Goal: Task Accomplishment & Management: Complete application form

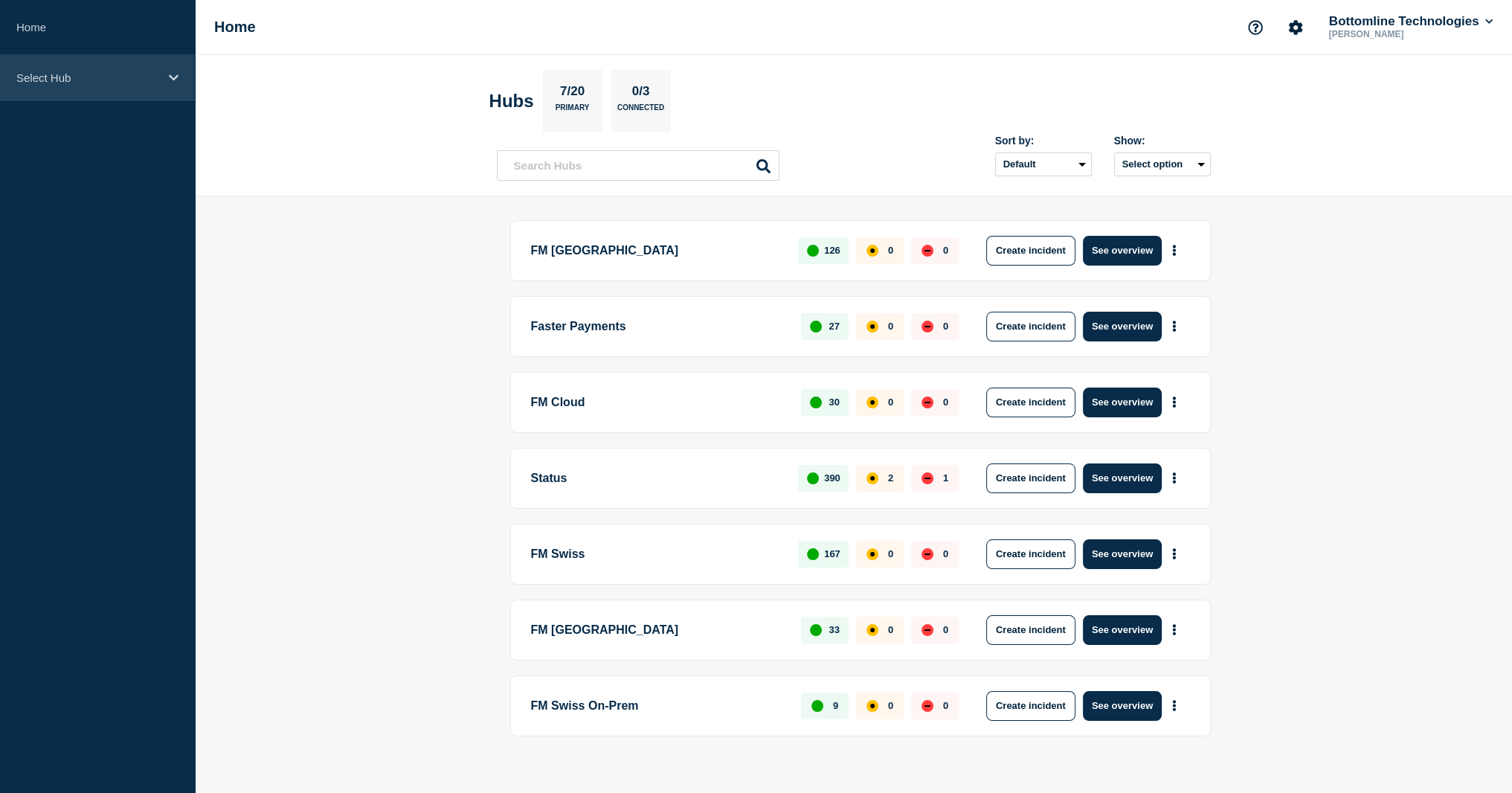
click at [97, 81] on p "Select Hub" at bounding box center [87, 78] width 143 height 13
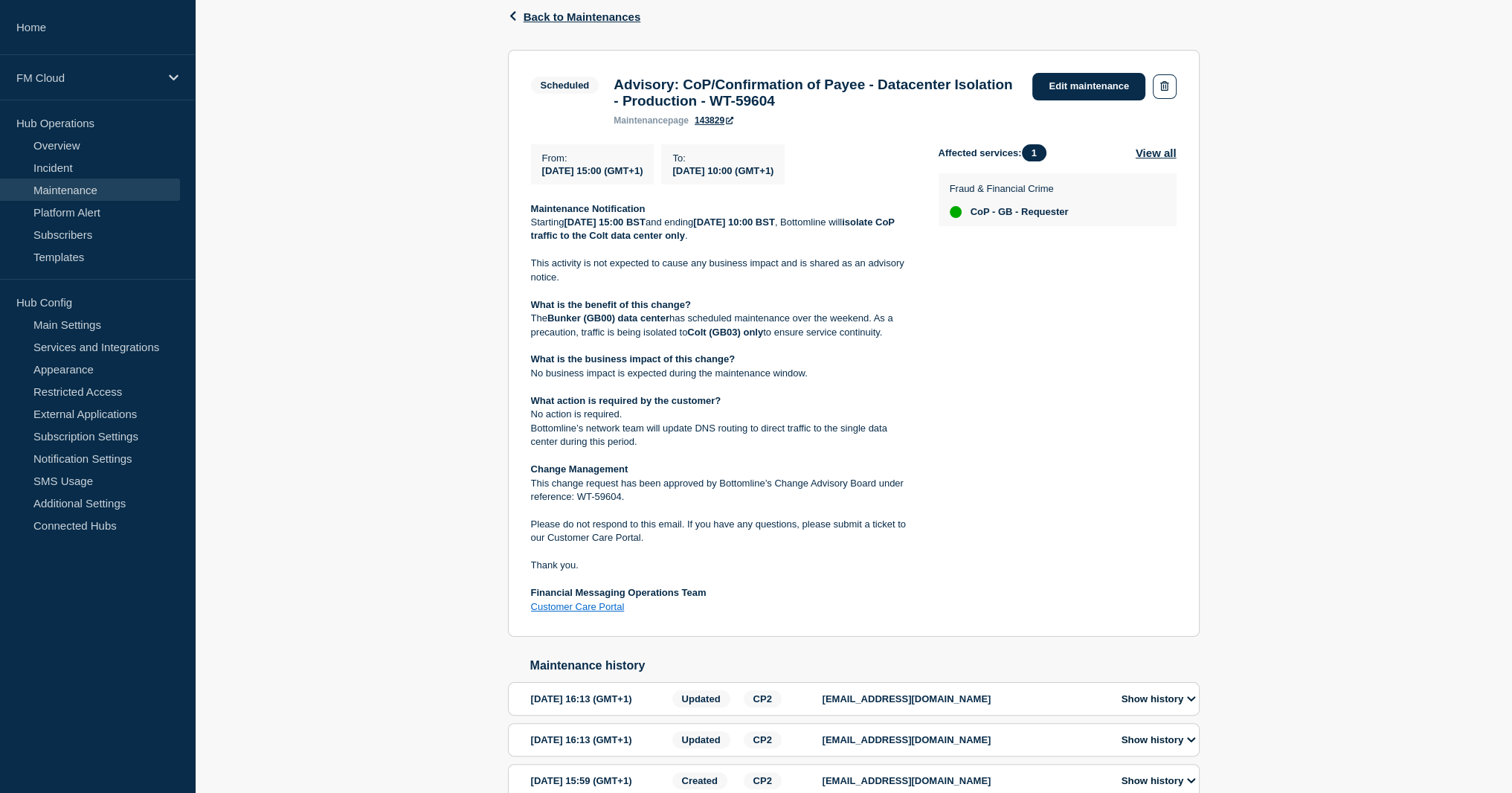
scroll to position [214, 0]
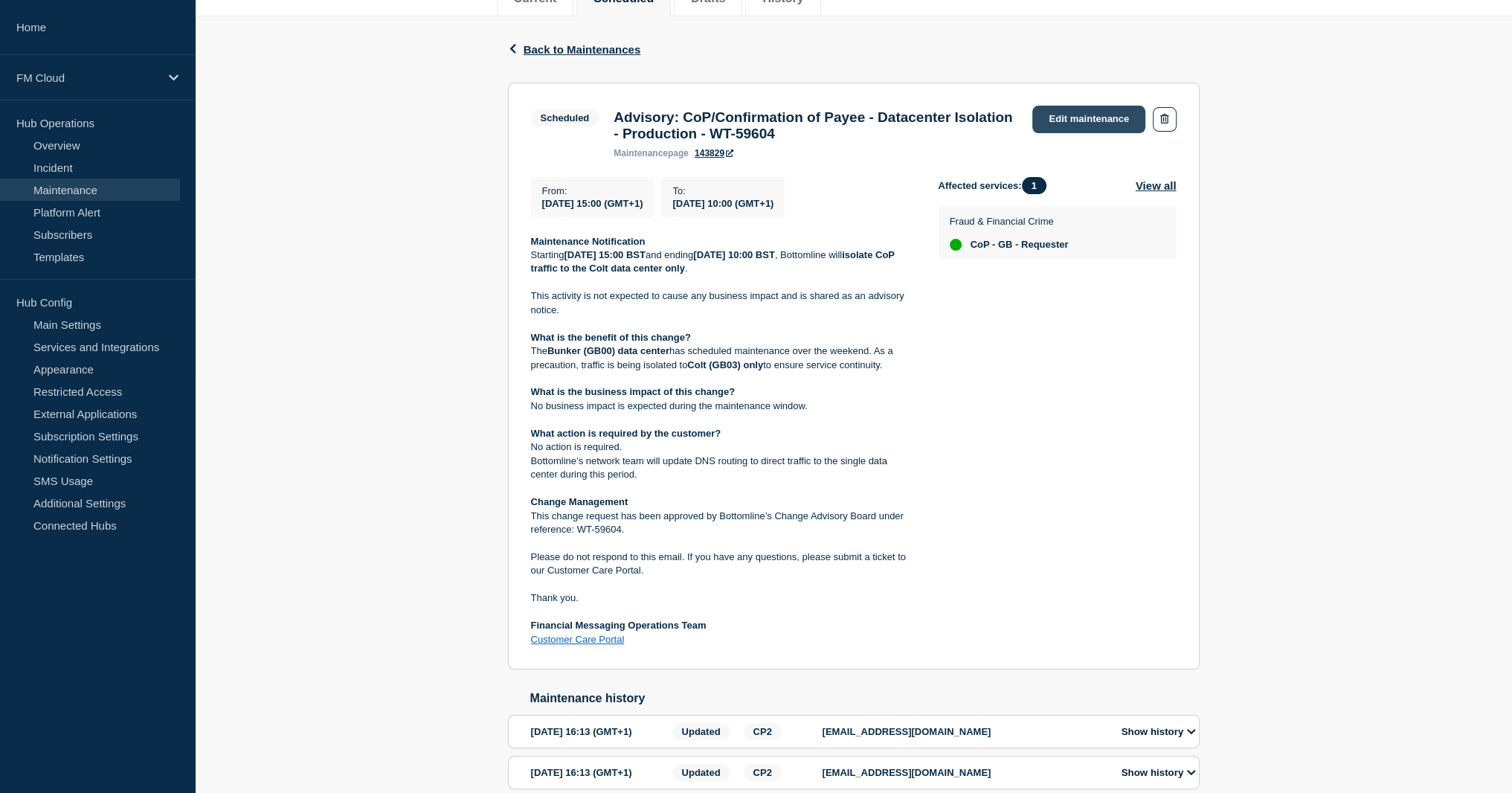
click at [1070, 119] on link "Edit maintenance" at bounding box center [1088, 119] width 113 height 27
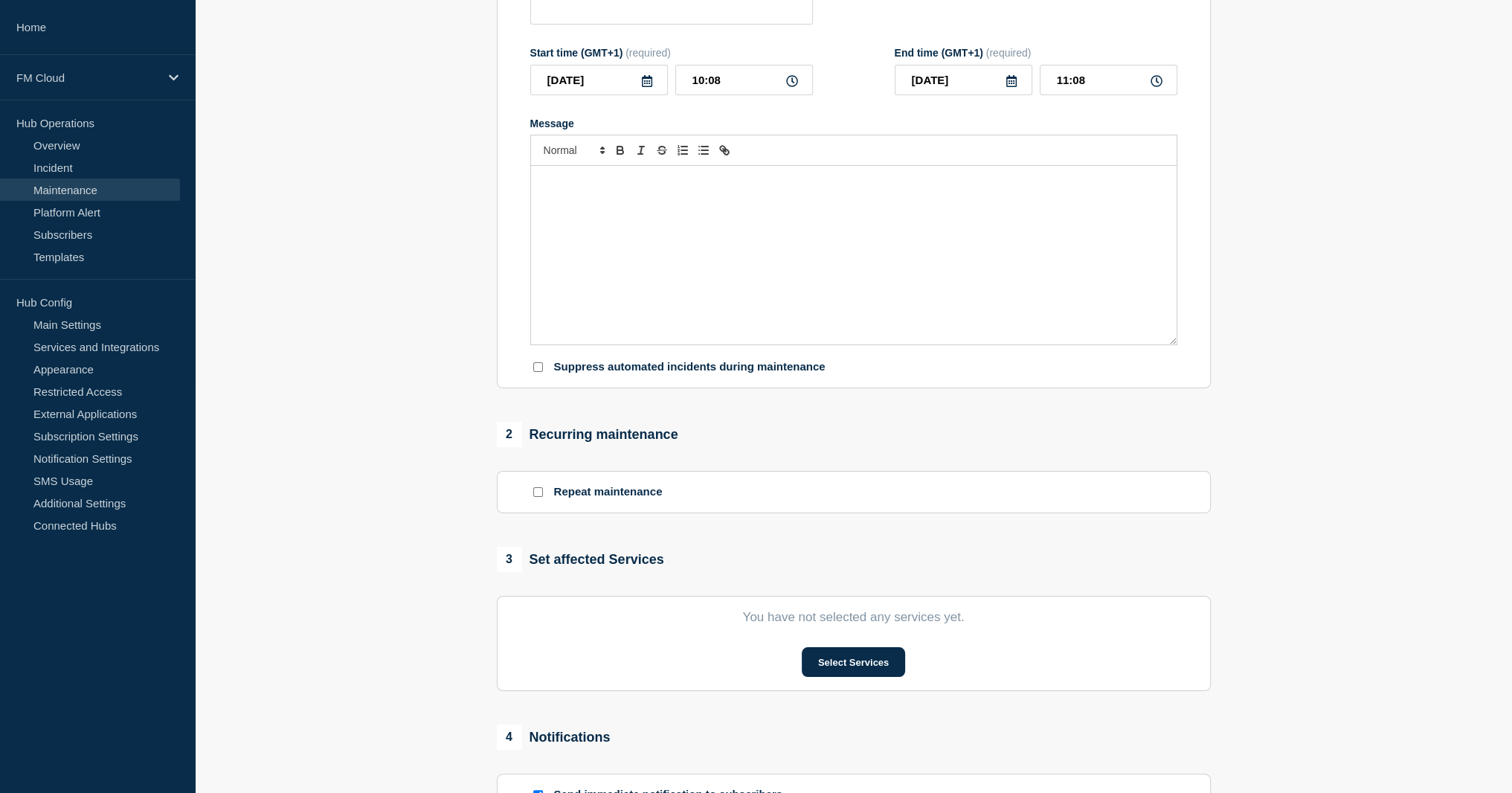
type input "Advisory: CoP/Confirmation of Payee - Datacenter Isolation - Production - WT-59…"
type input "2025-09-26"
type input "15:00"
type input "2025-09-29"
type input "10:00"
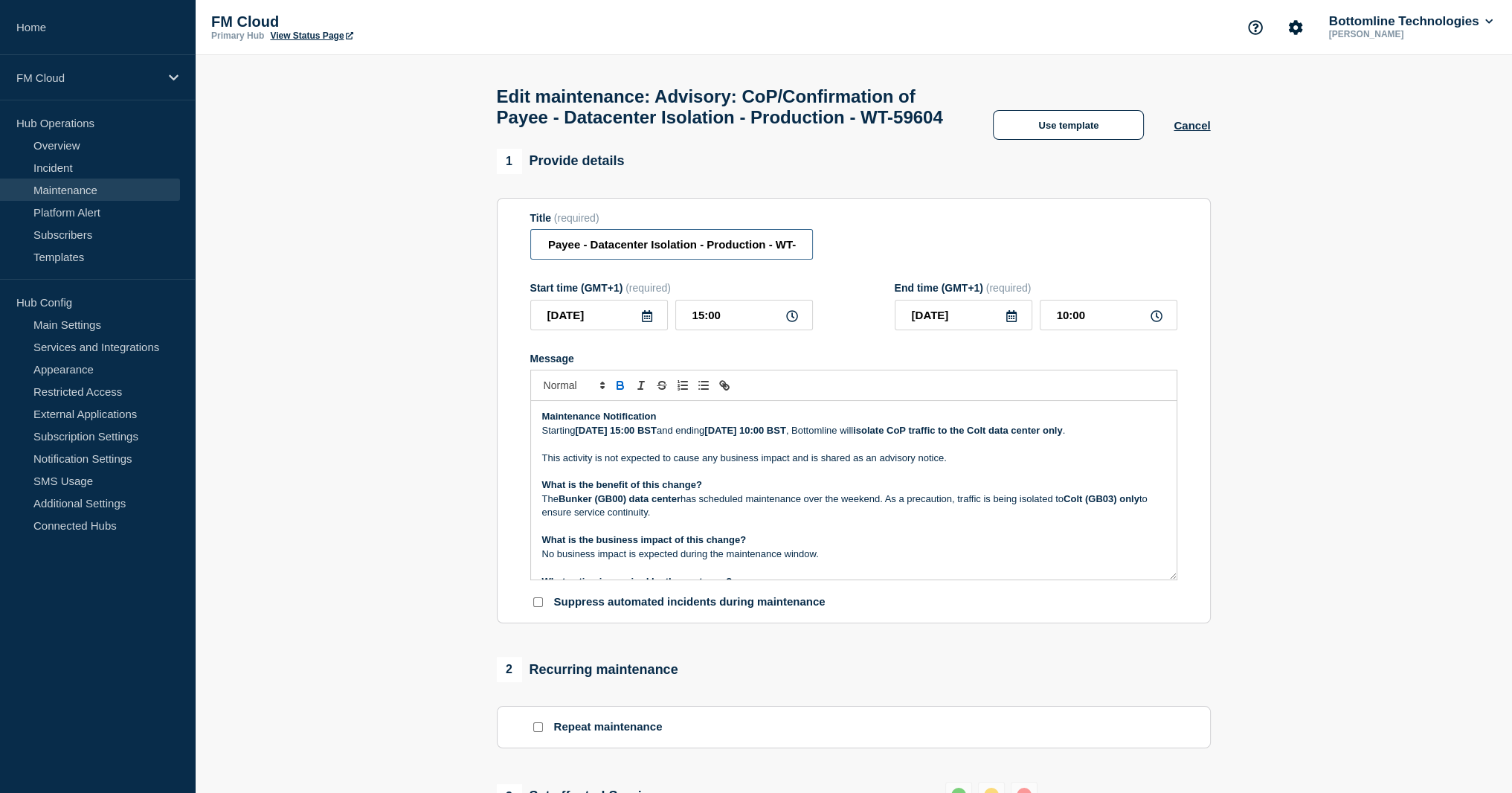
scroll to position [0, 196]
drag, startPoint x: 678, startPoint y: 274, endPoint x: 803, endPoint y: 280, distance: 125.1
click at [803, 260] on input "Advisory: CoP/Confirmation of Payee - Datacenter Isolation - Production - WT-59…" at bounding box center [671, 244] width 283 height 30
click at [722, 260] on input "Advisory: CoP/Confirmation of Payee - Datacenter Isolation - Production - WT-59…" at bounding box center [671, 244] width 283 height 30
drag, startPoint x: 734, startPoint y: 277, endPoint x: 682, endPoint y: 276, distance: 52.0
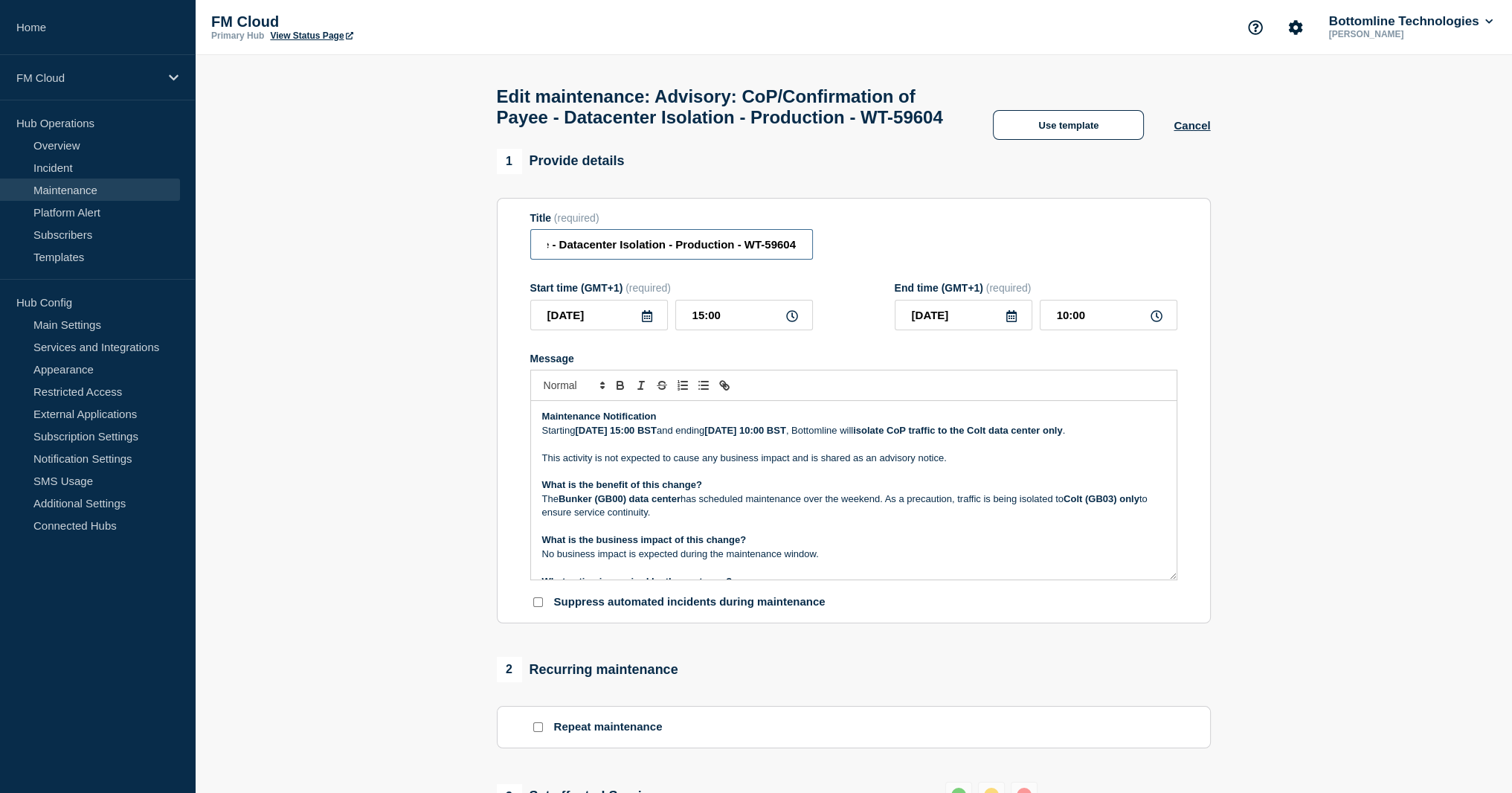
click at [682, 260] on input "Advisory: CoP/Confirmation of Payee - Datacenter Isolation - Production - WT-59…" at bounding box center [671, 244] width 283 height 30
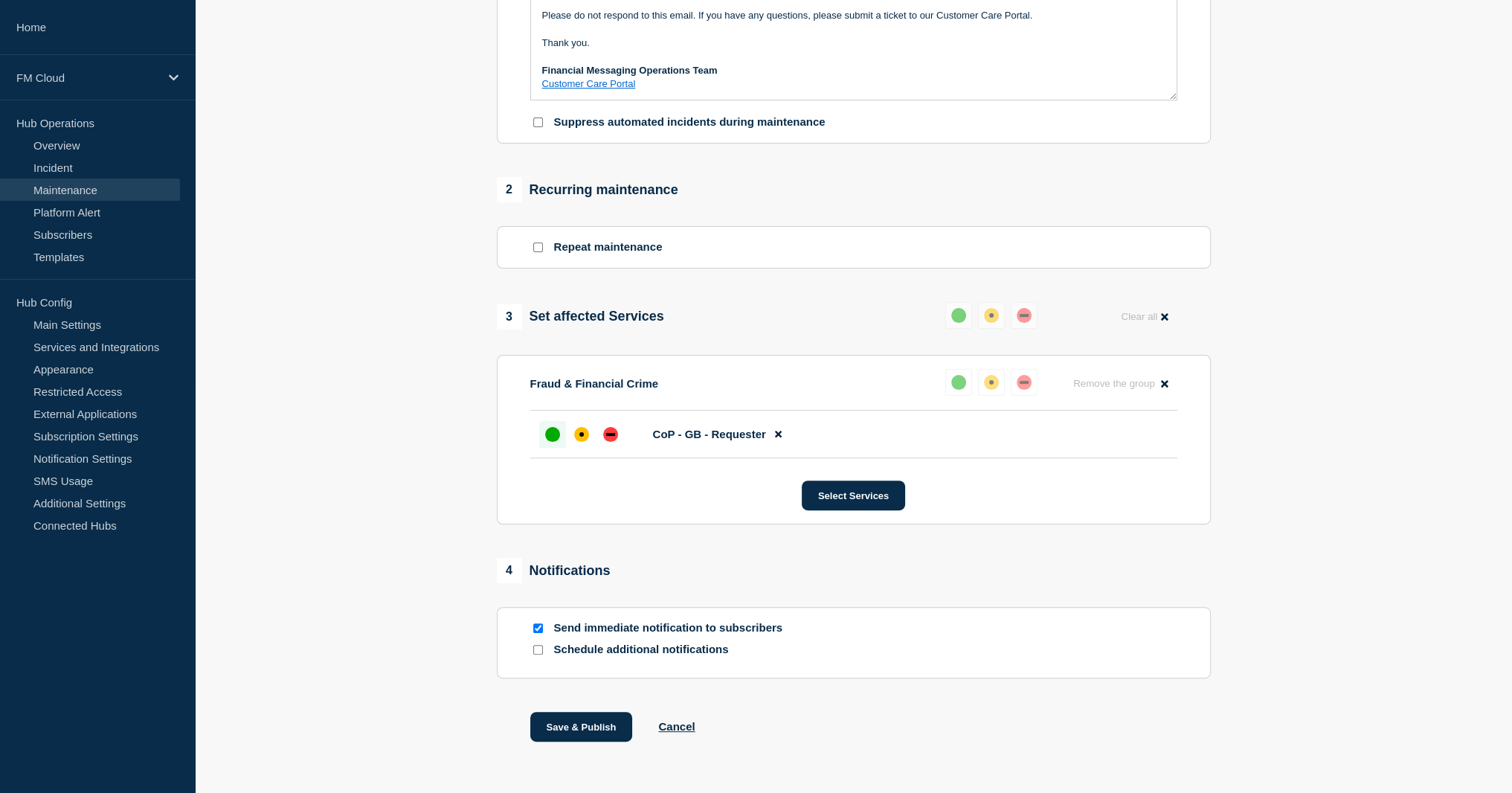
scroll to position [562, 0]
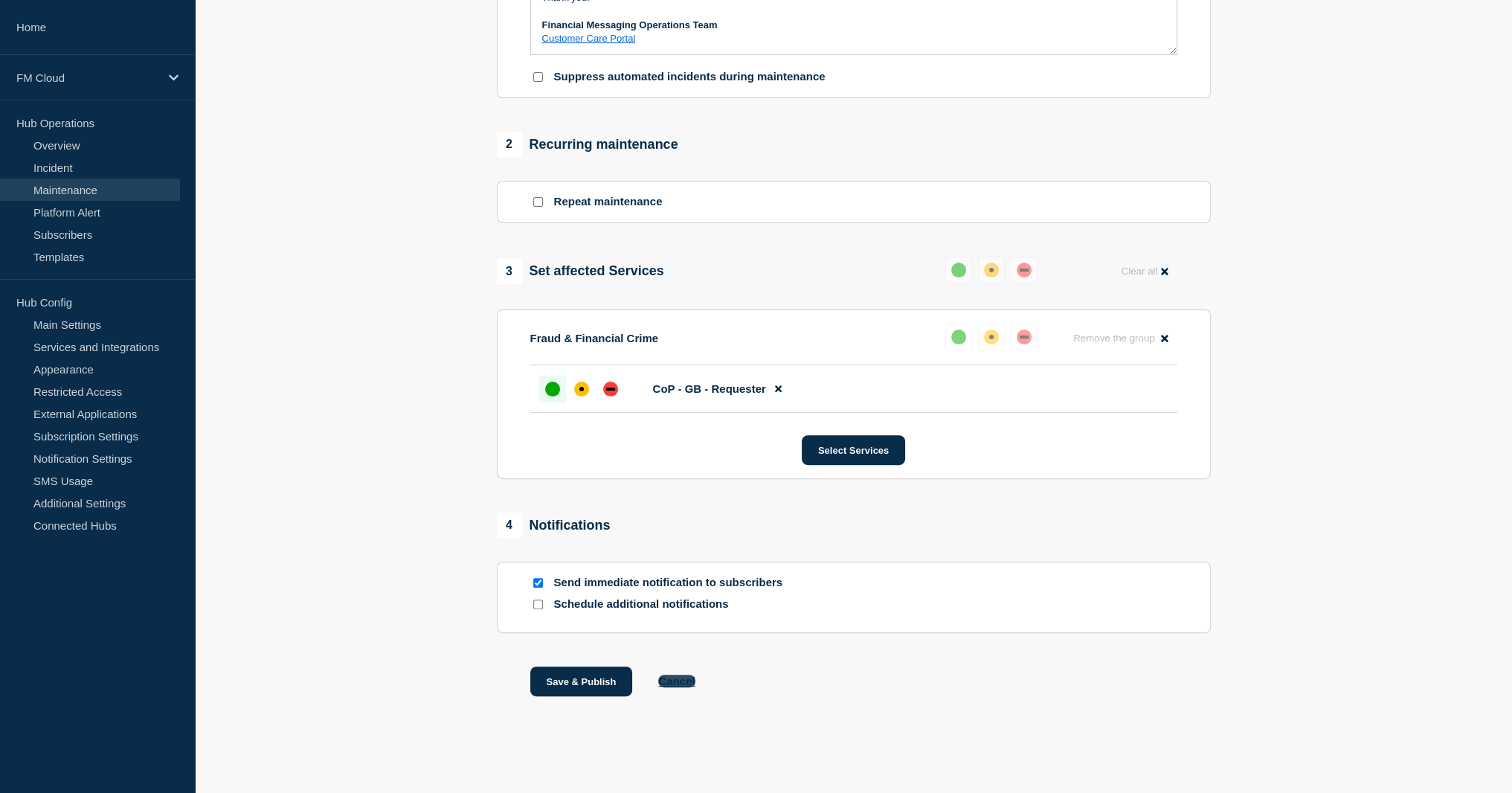
type input "Advisory: CoP/Confirmation of Payee - Datacenter Isolation - PROD - 26-29/SEP/2…"
click at [682, 682] on button "Cancel" at bounding box center [677, 681] width 37 height 13
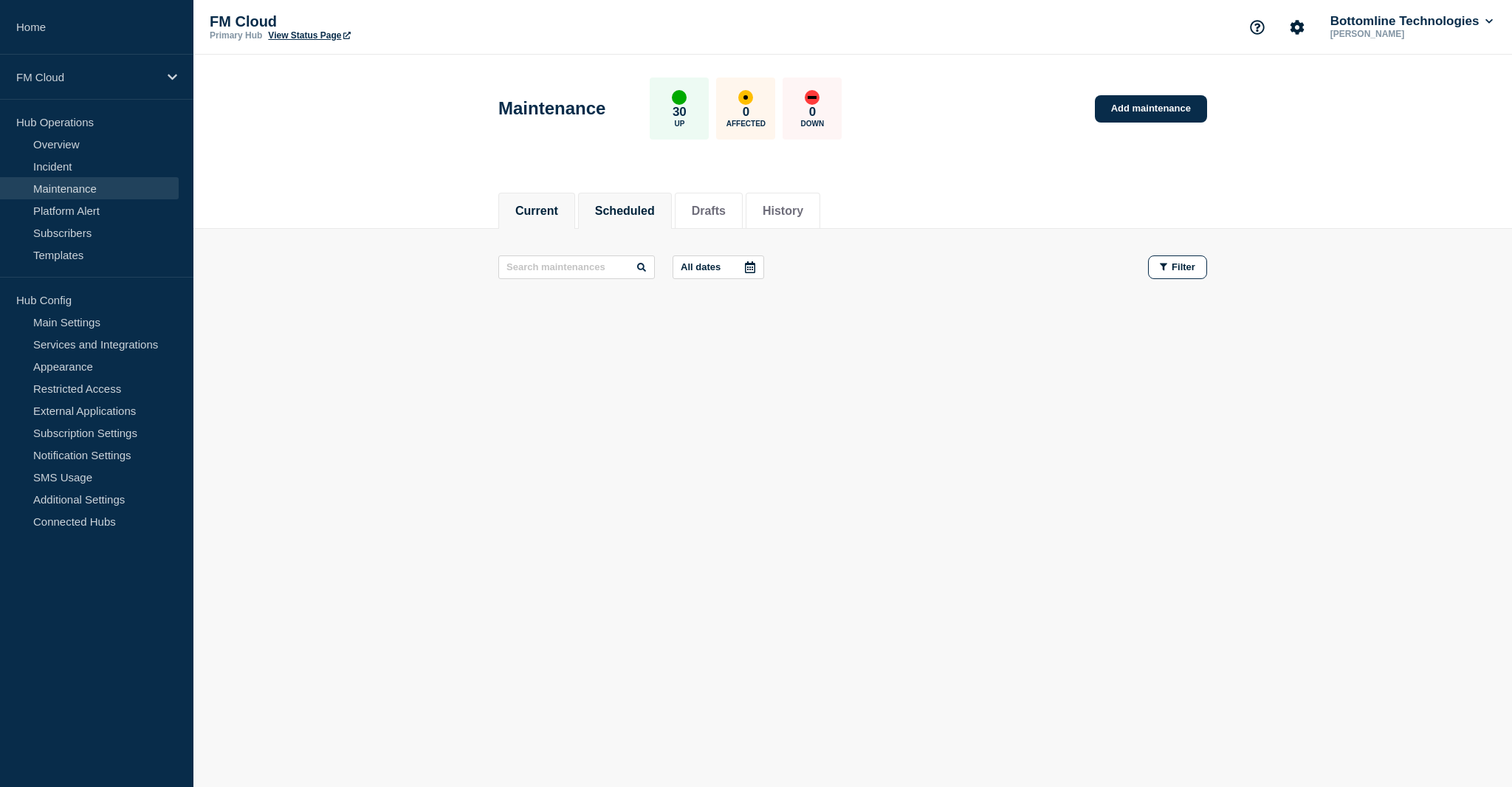
click at [643, 215] on button "Scheduled" at bounding box center [624, 211] width 60 height 14
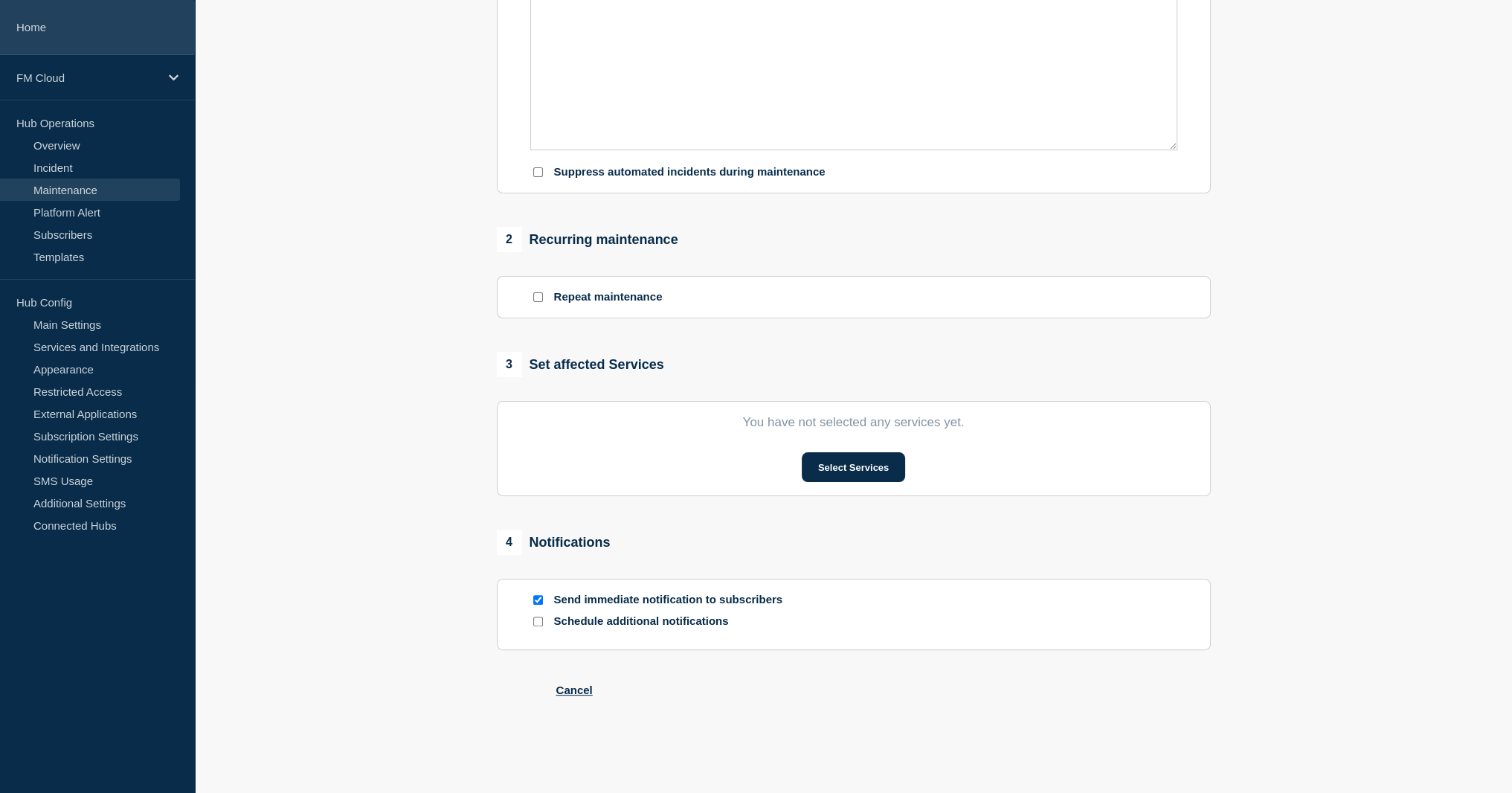
type input "Advisory: CoP/Confirmation of Payee - Datacenter Isolation - Production - WT-59…"
type input "2025-09-26"
type input "15:00"
type input "2025-09-29"
type input "10:00"
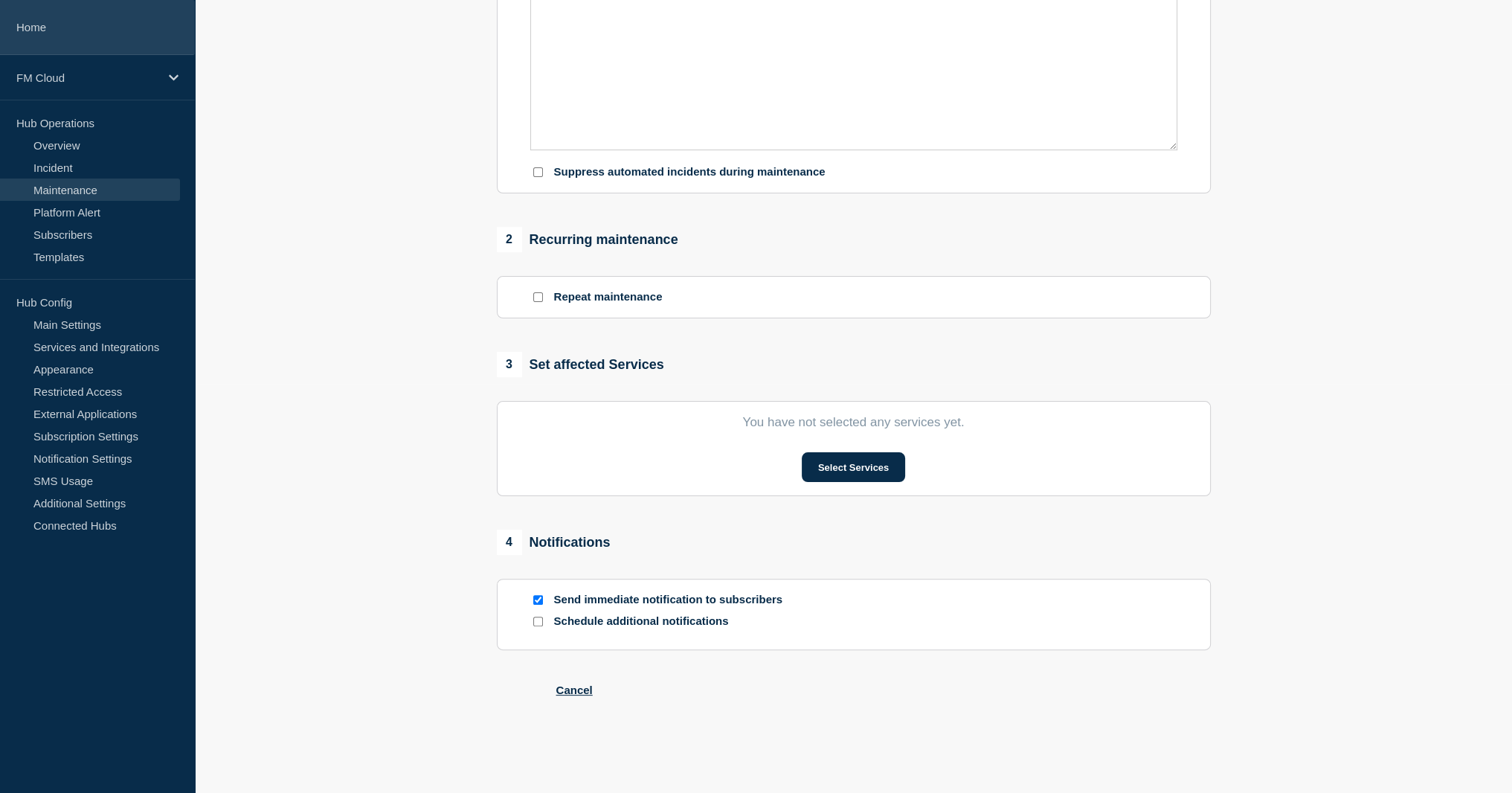
scroll to position [465, 0]
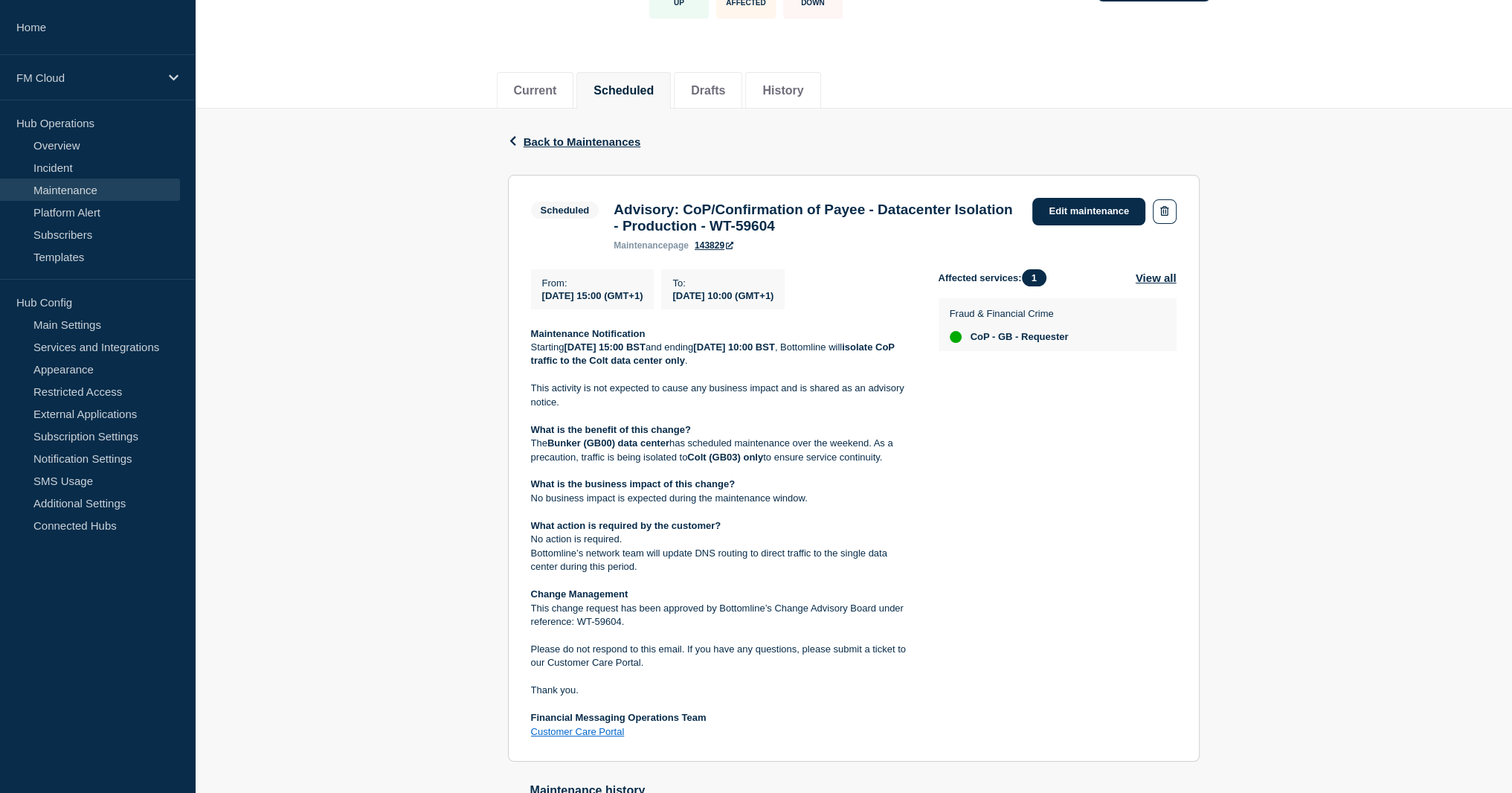
scroll to position [363, 0]
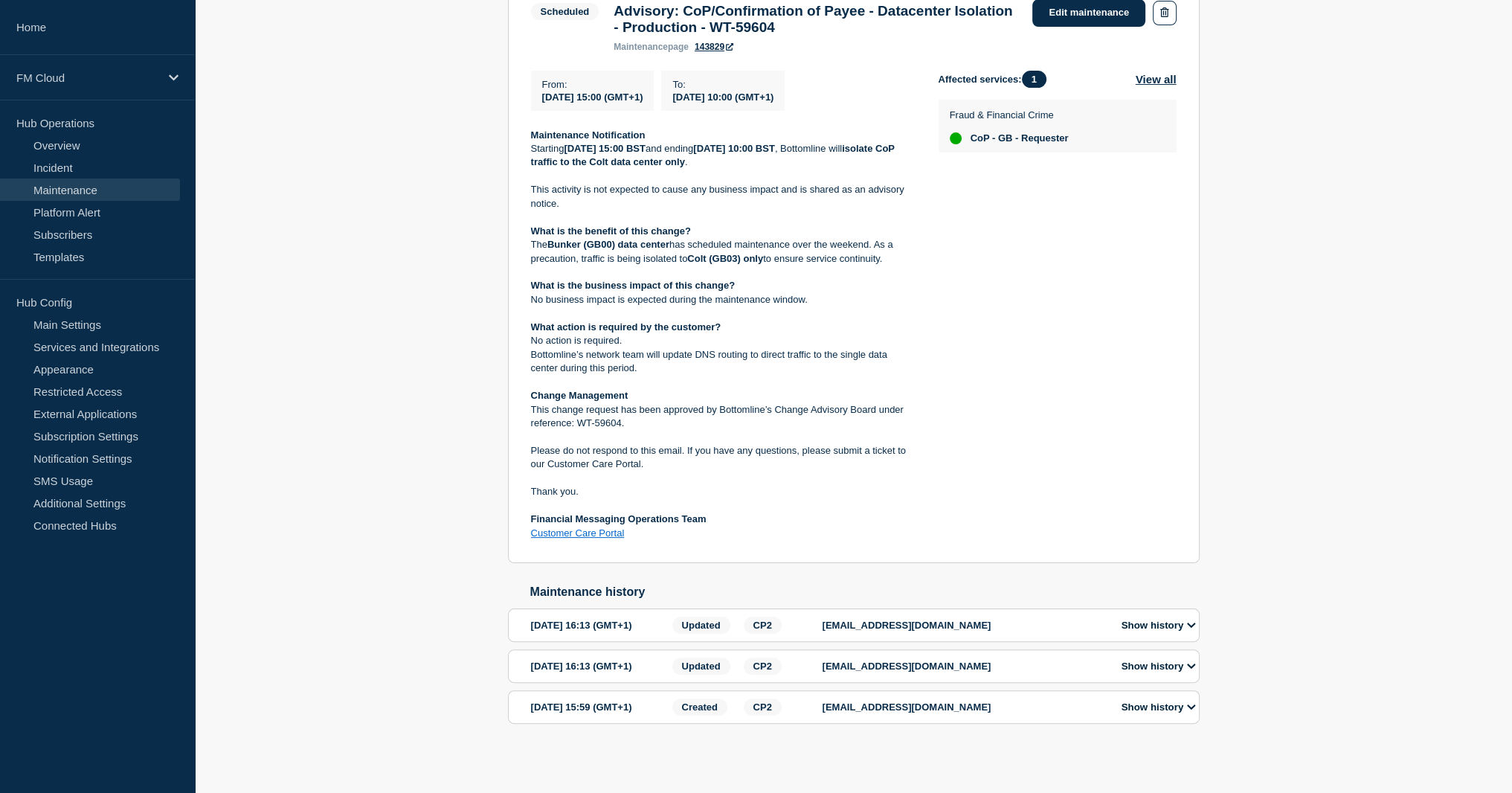
click at [1164, 619] on button "Show history" at bounding box center [1159, 626] width 83 height 13
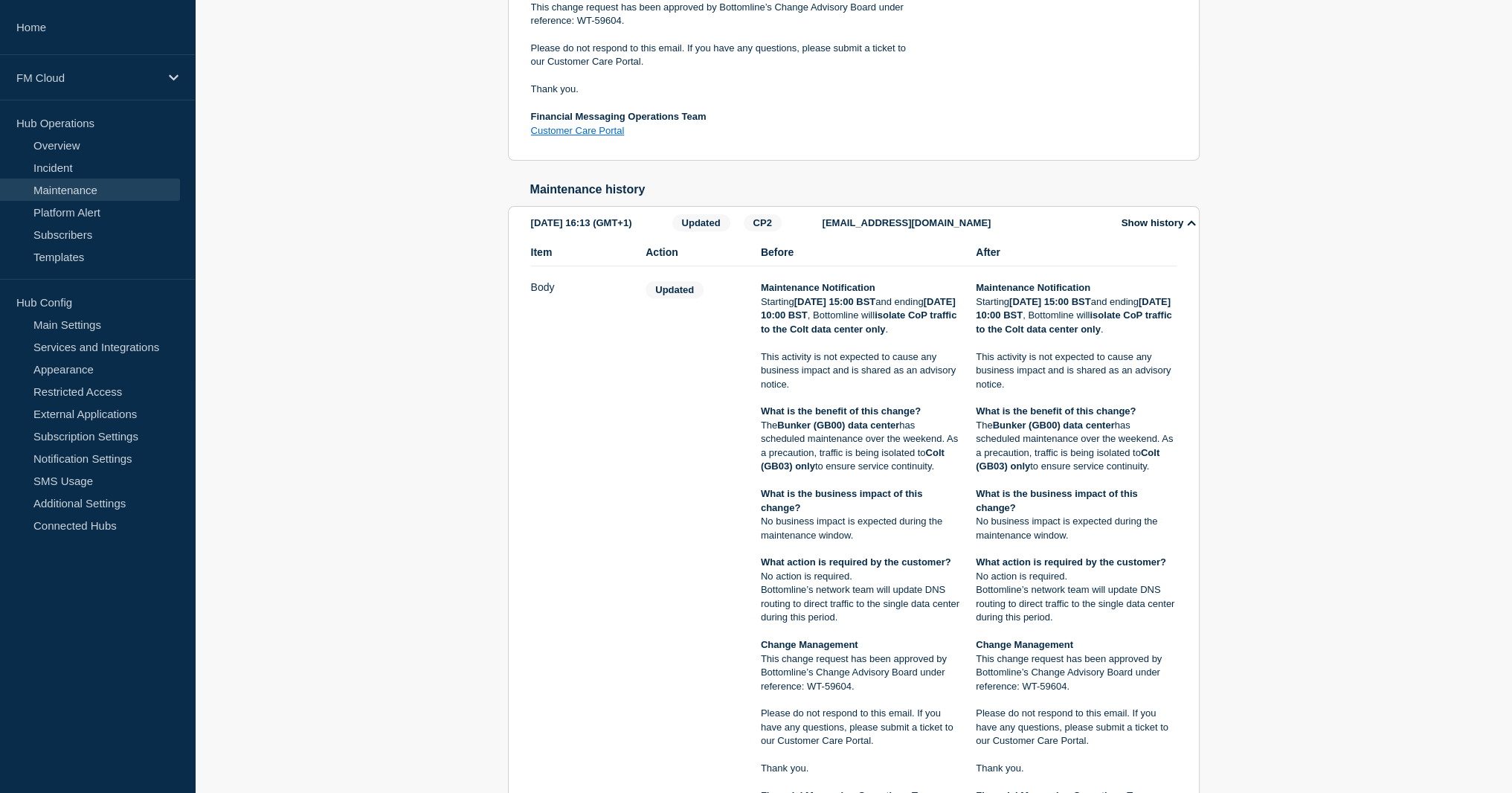
scroll to position [630, 0]
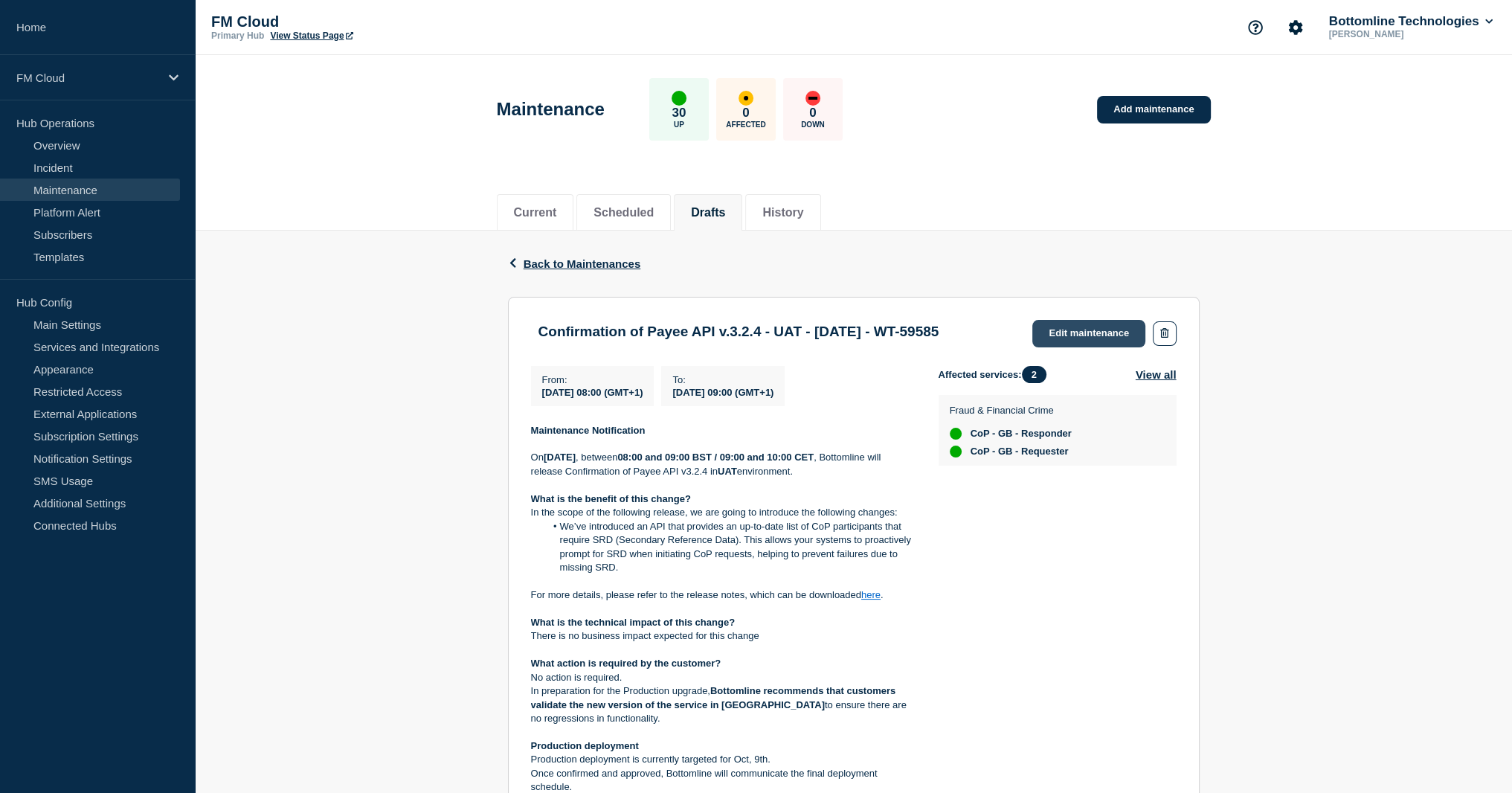
click at [950, 334] on link "Edit maintenance" at bounding box center [1088, 333] width 113 height 27
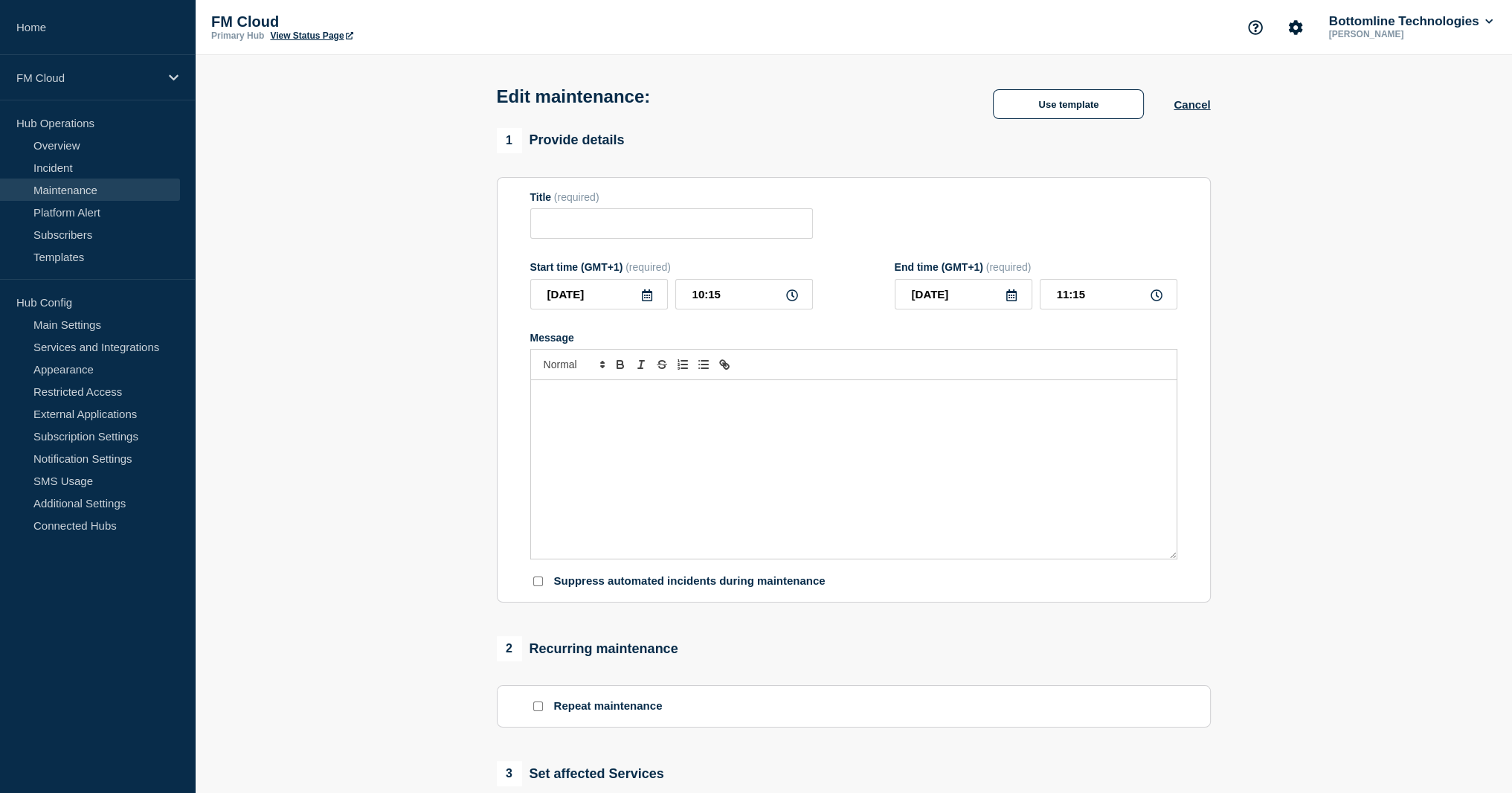
type input "Confirmation of Payee API v.3.2.4 - UAT - 29/SEPT/2025 - WT-59585"
type input "2025-09-29"
type input "08:00"
type input "2025-09-29"
type input "09:00"
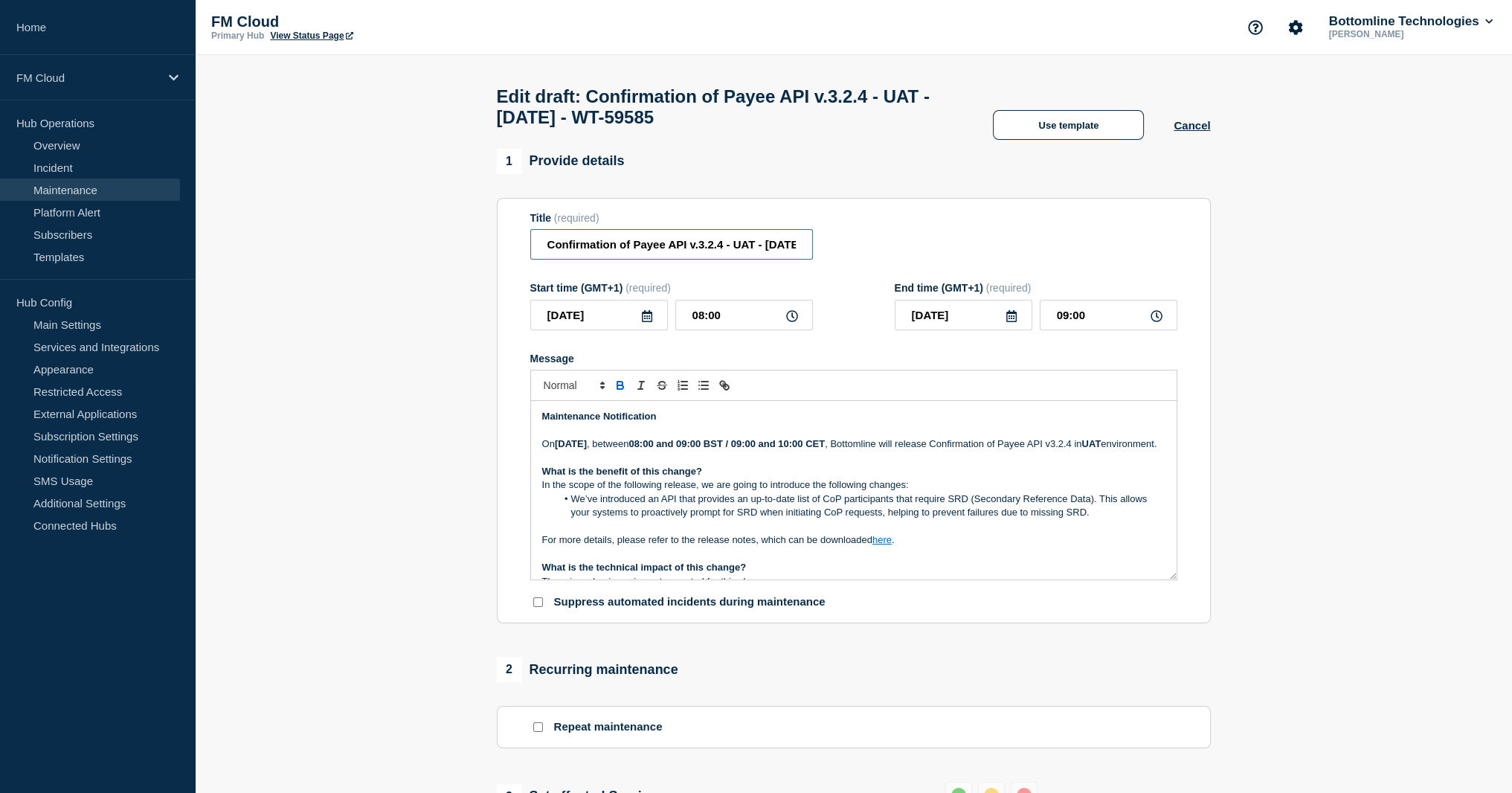
click at [668, 254] on input "Confirmation of Payee API v.3.2.4 - UAT - 29/SEPT/2025 - WT-59585" at bounding box center [671, 244] width 283 height 30
drag, startPoint x: 750, startPoint y: 256, endPoint x: 797, endPoint y: 256, distance: 47.0
click at [797, 256] on input "Confirmation of Payee - API Update v.3.2.4 - UAT - 29/SEPT/2025 - WT-59585" at bounding box center [671, 244] width 283 height 30
click at [705, 248] on input "Confirmation of Payee - API Update v.3.2.4 - UAT - 29/SEPT/2025 - WT-59585" at bounding box center [671, 244] width 283 height 30
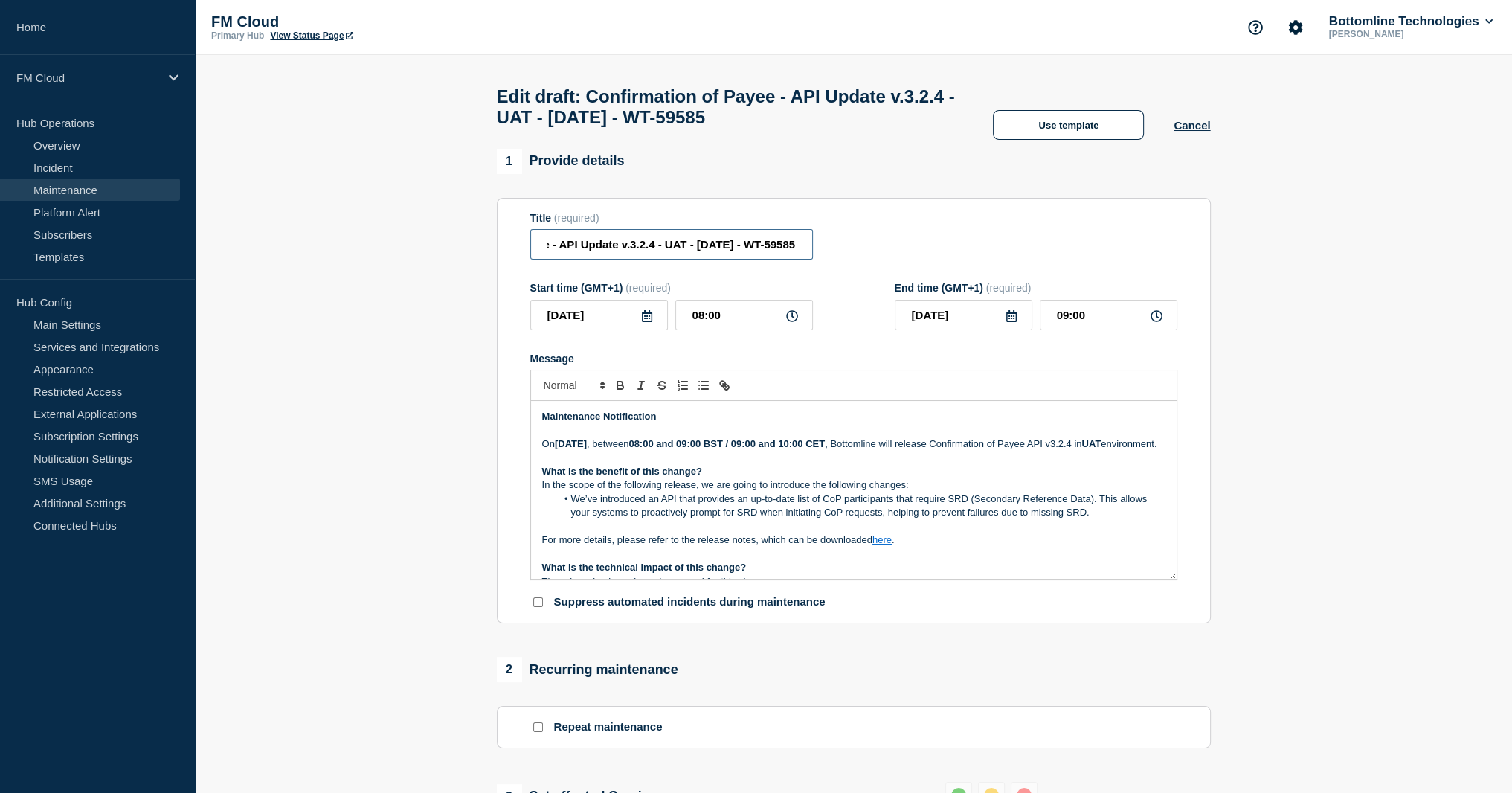
scroll to position [0, 143]
type input "Confirmation of Payee - API Update v.3.2.4 - UAT - 29/SEP/2025 - WT-59585"
click at [794, 449] on strong "08:00 and 09:00 BST / 09:00 and 10:00 CET" at bounding box center [726, 444] width 196 height 11
click at [825, 449] on strong "08:00 and 10:00 BST / 09:00 and 10:00 CET" at bounding box center [726, 444] width 196 height 11
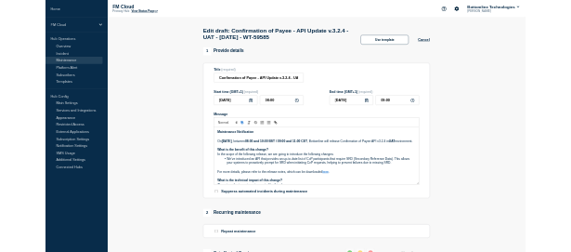
scroll to position [93, 0]
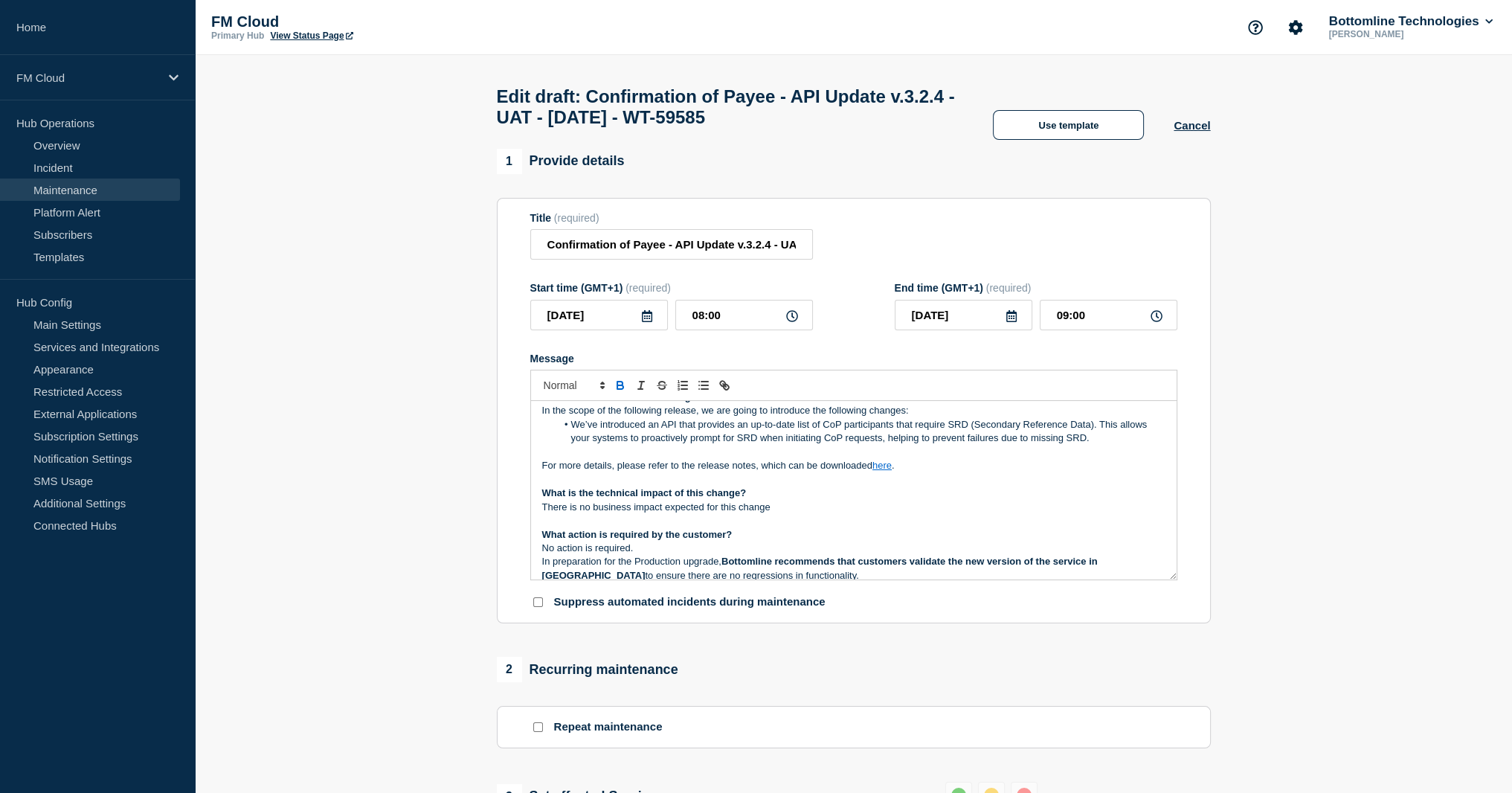
click at [882, 471] on link "here" at bounding box center [882, 465] width 19 height 11
click at [865, 474] on link "https://bottomlinetechnologieseur.sharepoint.com/:b:/r/sites/FMProcesses/Shared…" at bounding box center [847, 506] width 102 height 19
click at [639, 459] on p "Message" at bounding box center [854, 452] width 623 height 14
click at [571, 432] on span "Message" at bounding box center [571, 425] width 0 height 14
click at [576, 445] on li "We’ve introduced an API that provides an up-to-date list of CoP participants th…" at bounding box center [861, 432] width 609 height 27
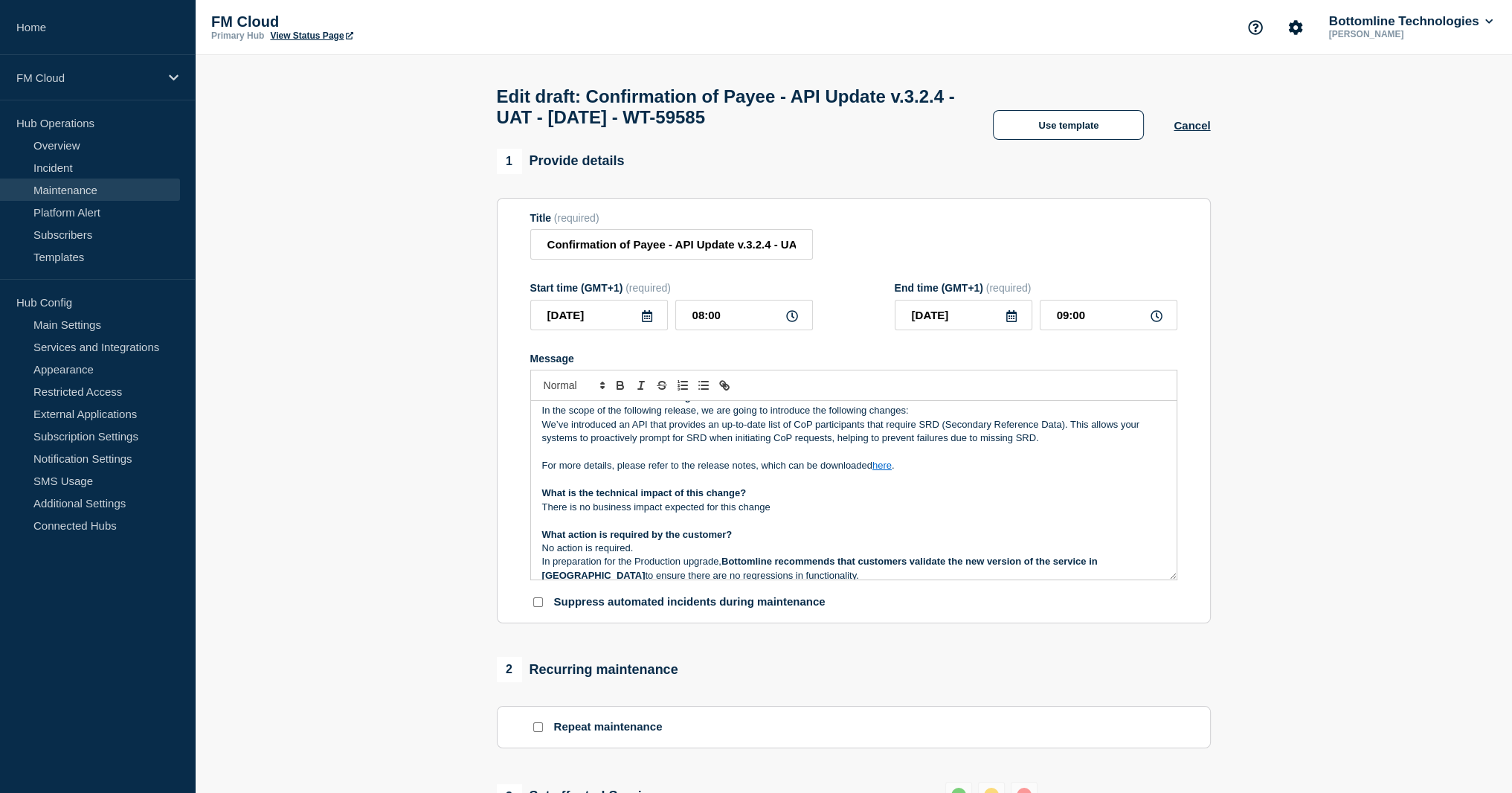
click at [542, 417] on p "In the scope of the following release, we are going to introduce the following …" at bounding box center [854, 410] width 623 height 14
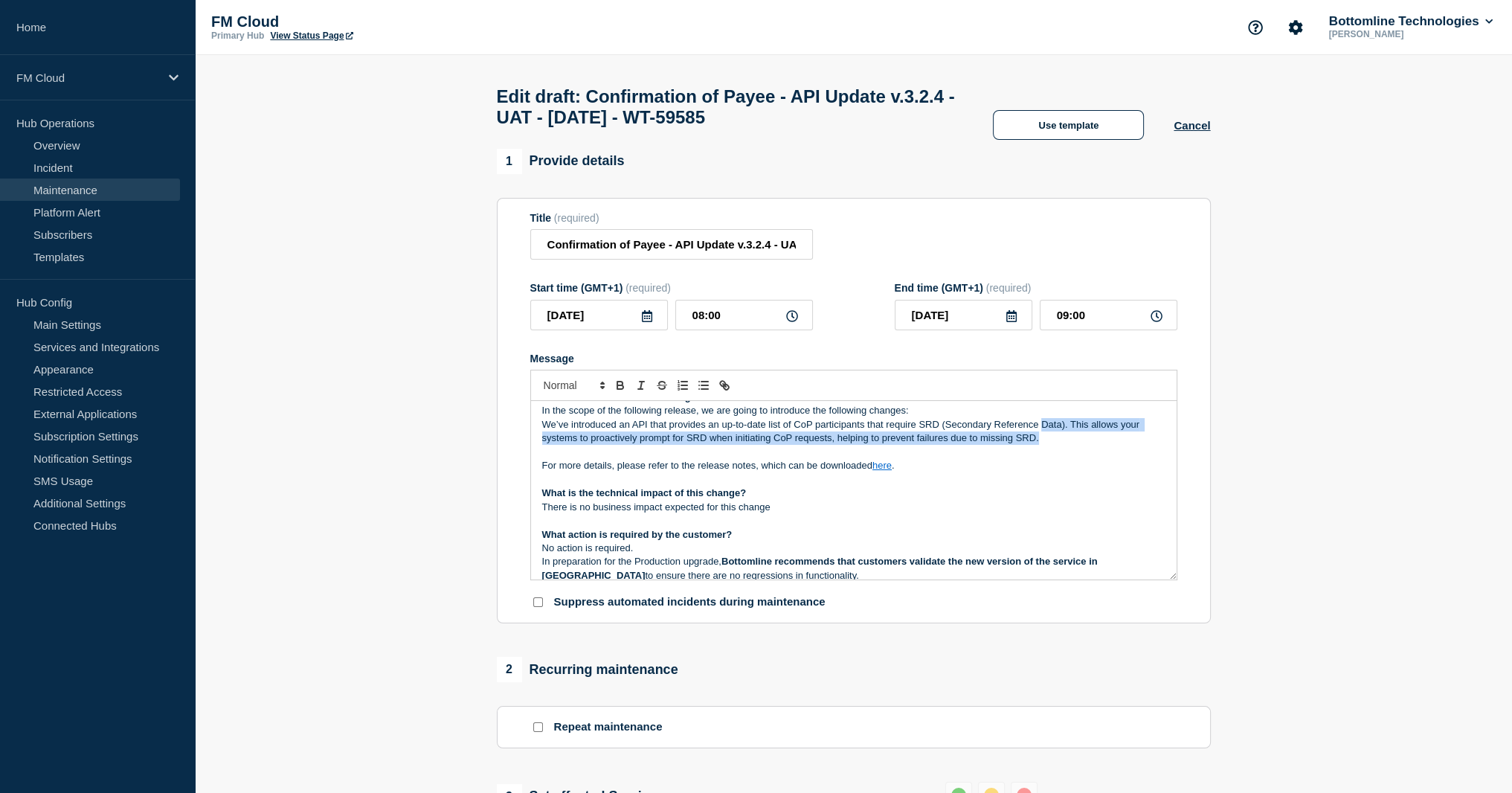
drag, startPoint x: 1072, startPoint y: 462, endPoint x: 1044, endPoint y: 453, distance: 29.4
click at [950, 445] on p "We’ve introduced an API that provides an up-to-date list of CoP participants th…" at bounding box center [854, 432] width 623 height 27
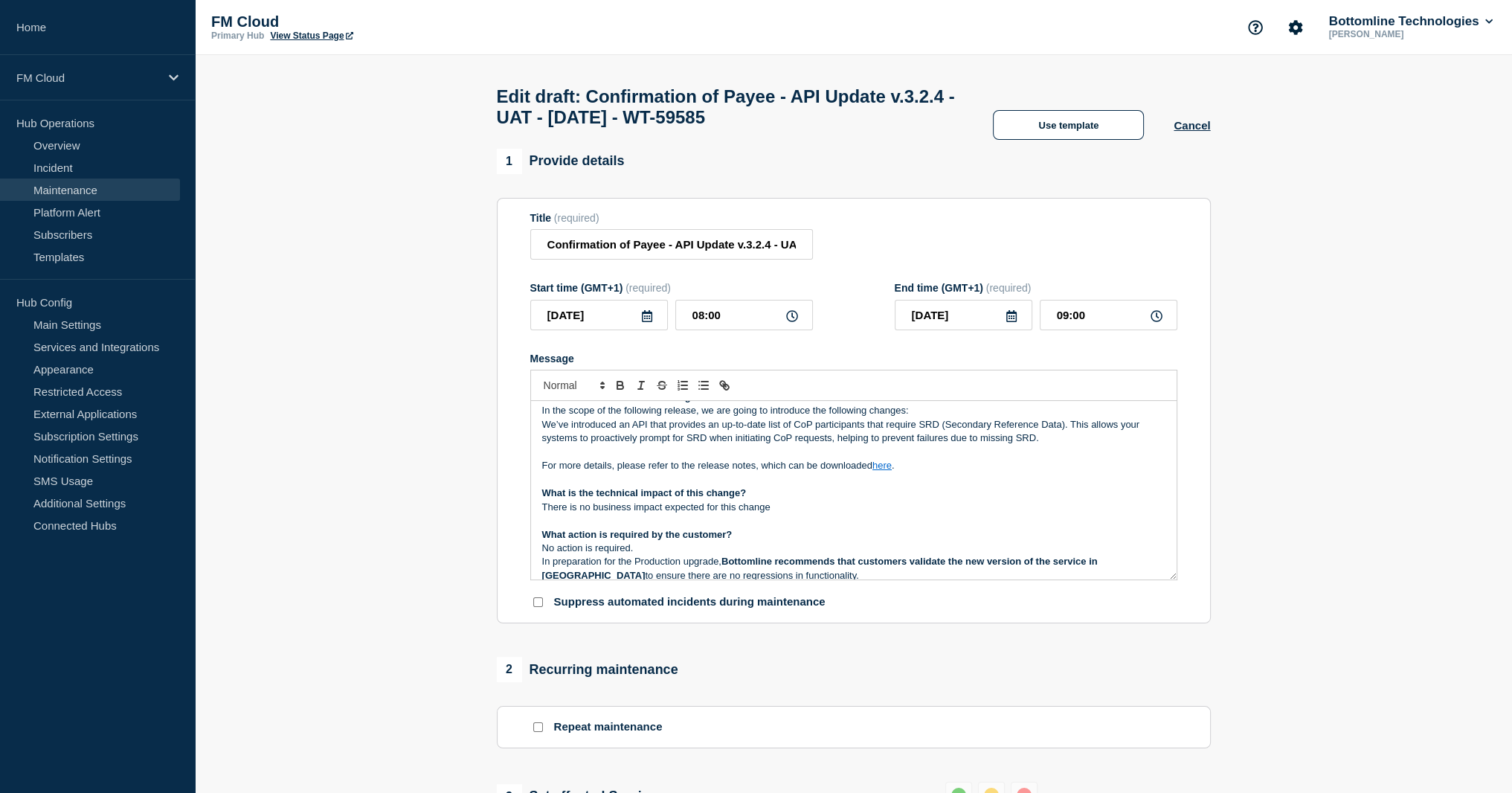
click at [950, 240] on section "1 Provide details Title (required) Confirmation of Payee - API Update v.3.2.4 -…" at bounding box center [853, 728] width 1317 height 1158
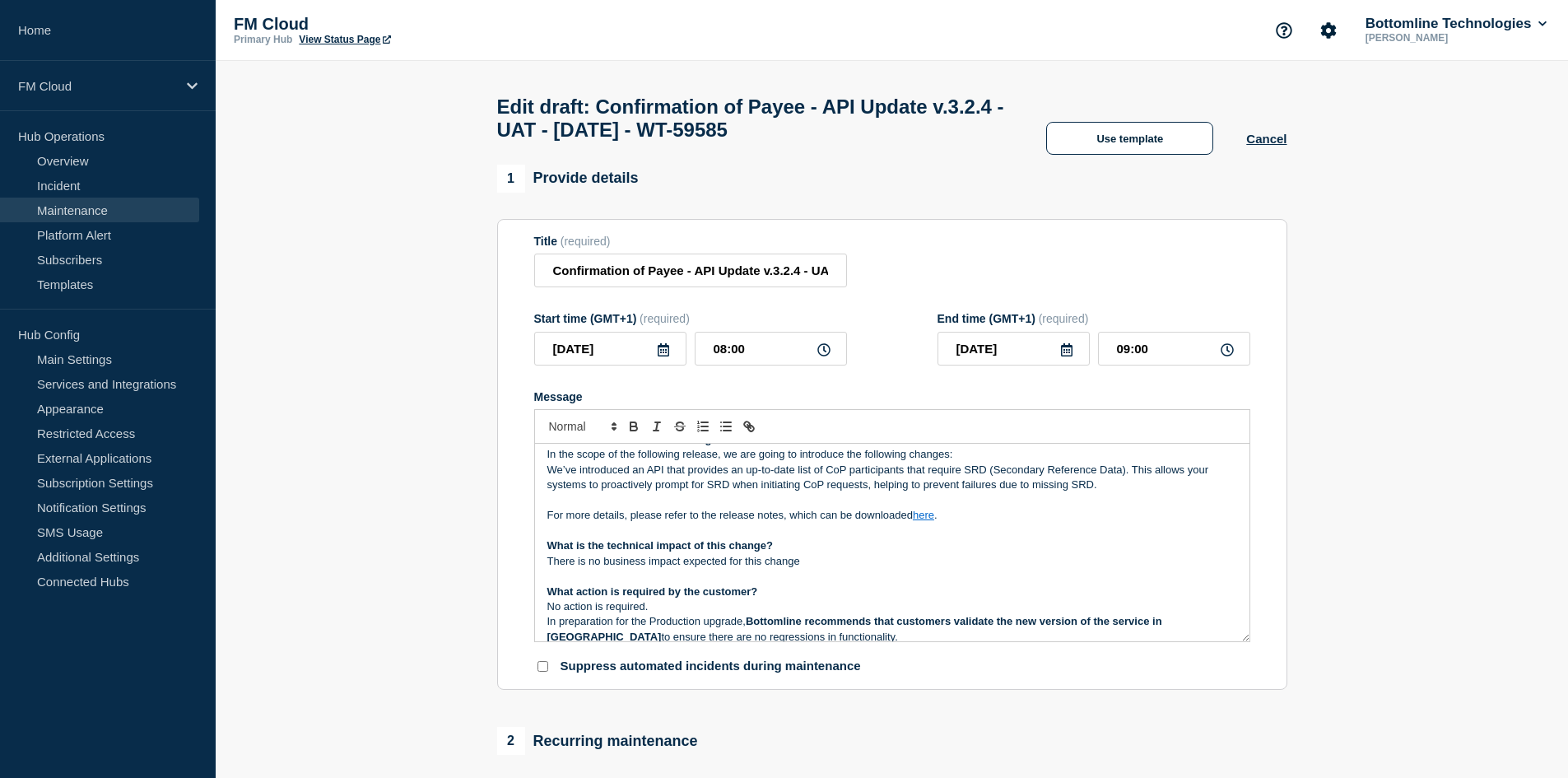
drag, startPoint x: 1362, startPoint y: 191, endPoint x: 1337, endPoint y: 191, distance: 25.0
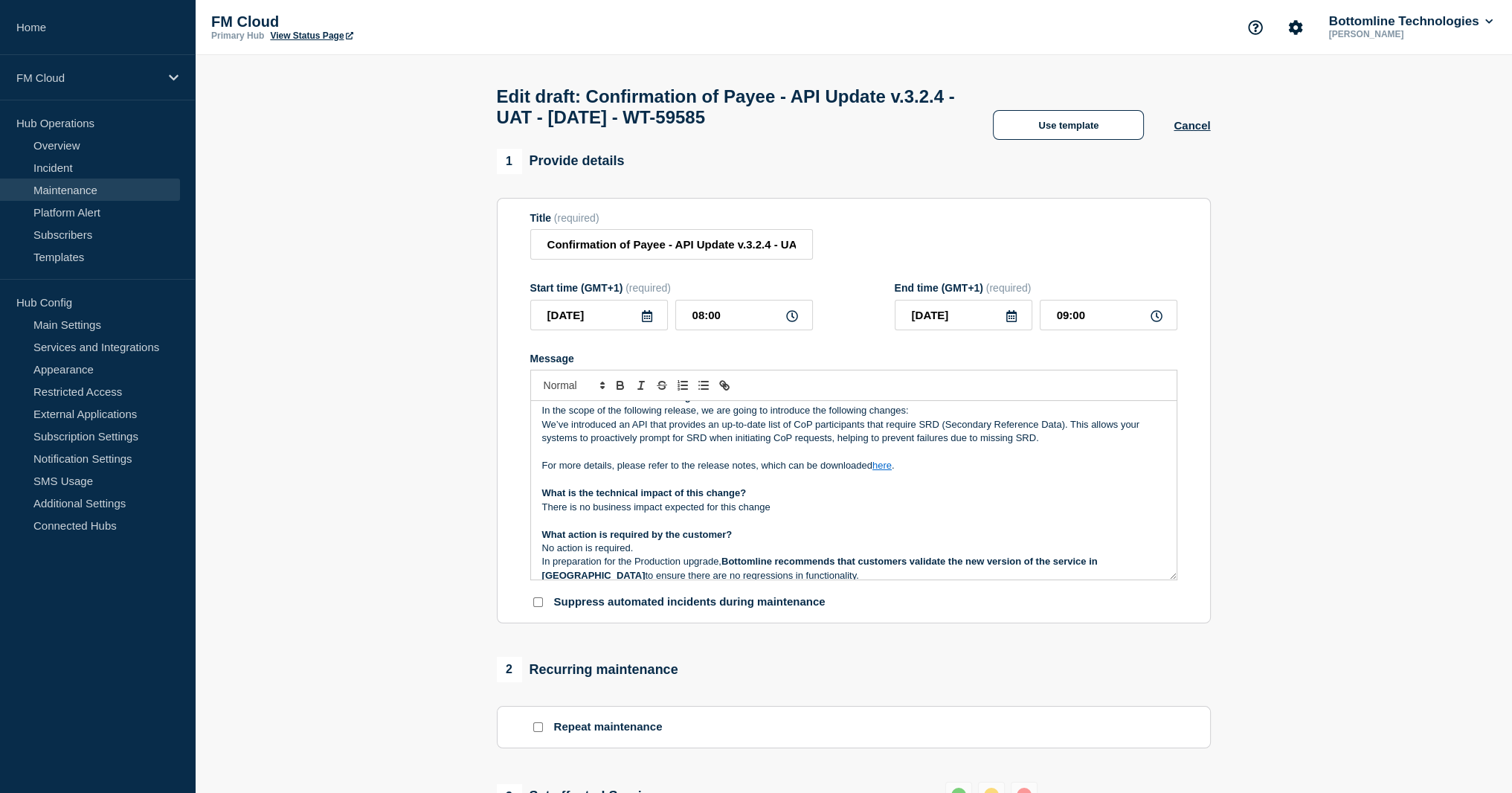
click at [883, 471] on link "here" at bounding box center [882, 465] width 19 height 11
click at [934, 474] on link at bounding box center [917, 506] width 35 height 11
type input "https://bottomlinetechnologieseur.sharepoint.com/:b:/r/sites/FMProcesses/Shared…"
paste input "https://bottomline.thruinc.net/Publishing/Link.aspx?LinkID=0KQD945FOC5AM"
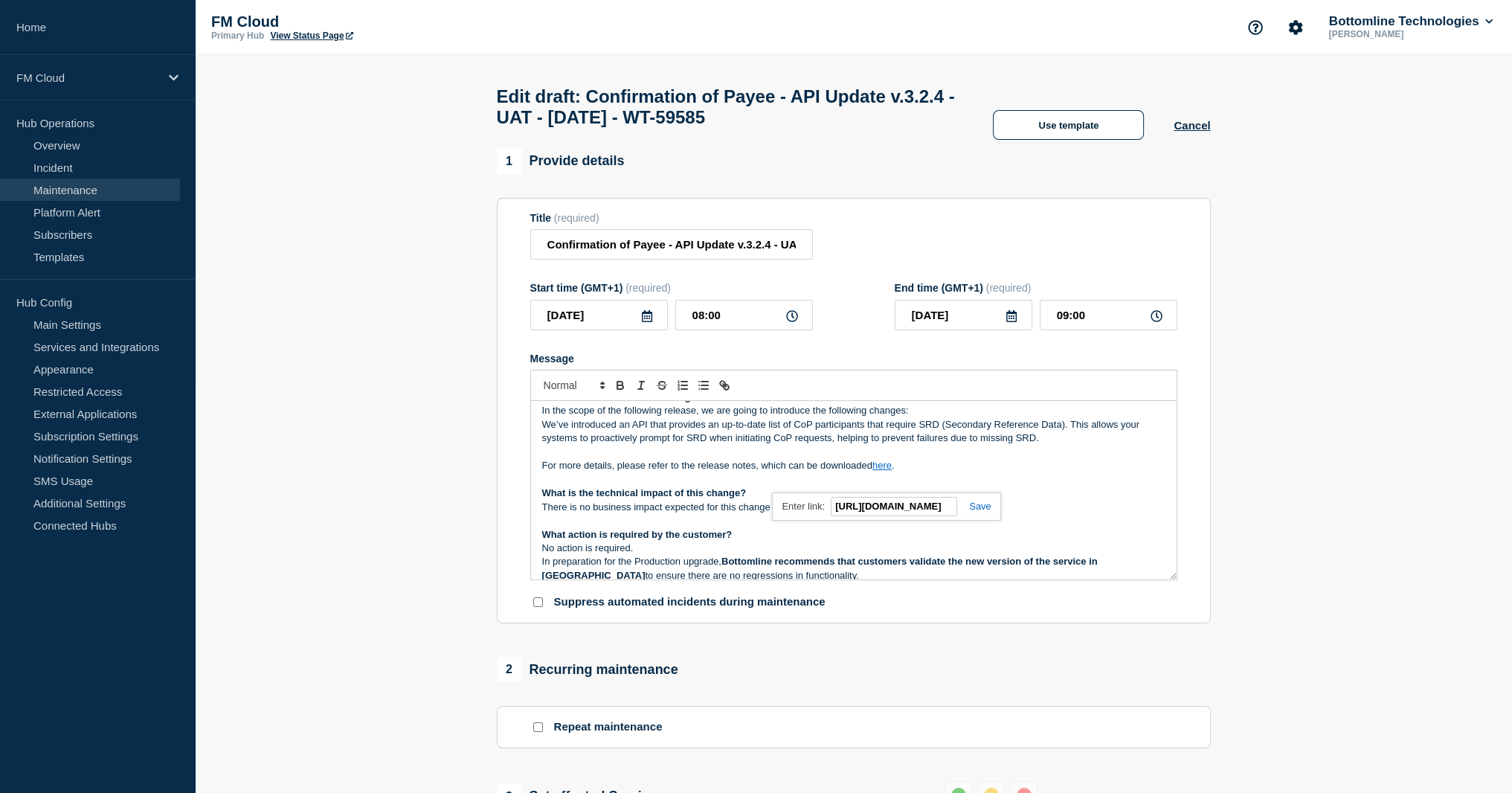
type input "https://bottomline.thruinc.net/Publishing/Link.aspx?LinkID=0KQD945FOC5AM"
click at [950, 474] on link at bounding box center [974, 506] width 34 height 11
click at [882, 471] on link "here" at bounding box center [882, 465] width 19 height 11
click at [870, 474] on link "https://bottomline.thruinc.net/Publishing/Link.aspx?LinkID=0KQD945FOC5AM" at bounding box center [847, 506] width 102 height 19
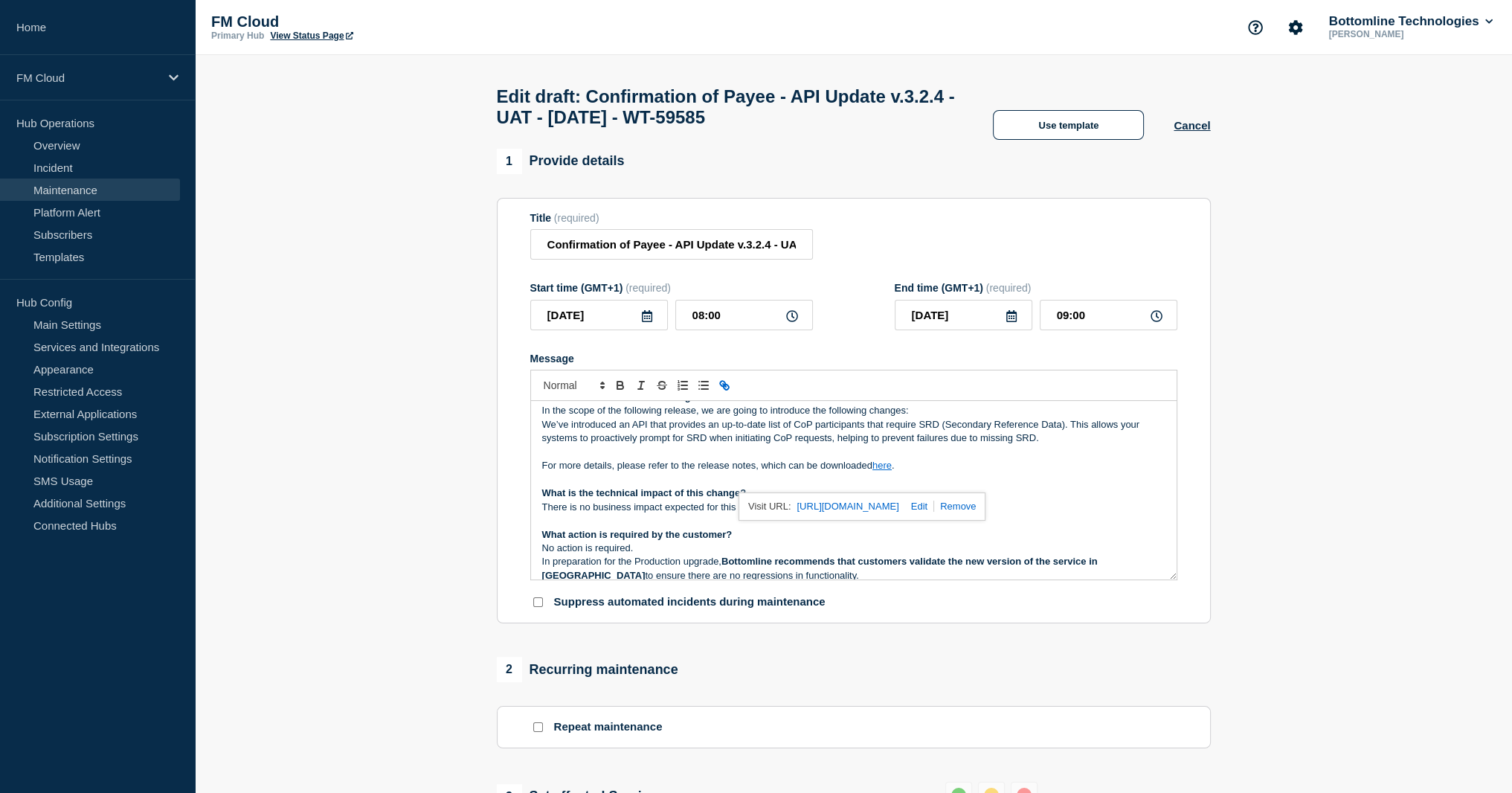
click at [939, 473] on p "For more details, please refer to the release notes, which can be downloaded he…" at bounding box center [854, 465] width 623 height 14
click at [883, 471] on link "here" at bounding box center [882, 465] width 19 height 11
click at [949, 459] on p "Message" at bounding box center [854, 452] width 623 height 14
click at [786, 474] on p "Message" at bounding box center [854, 480] width 623 height 14
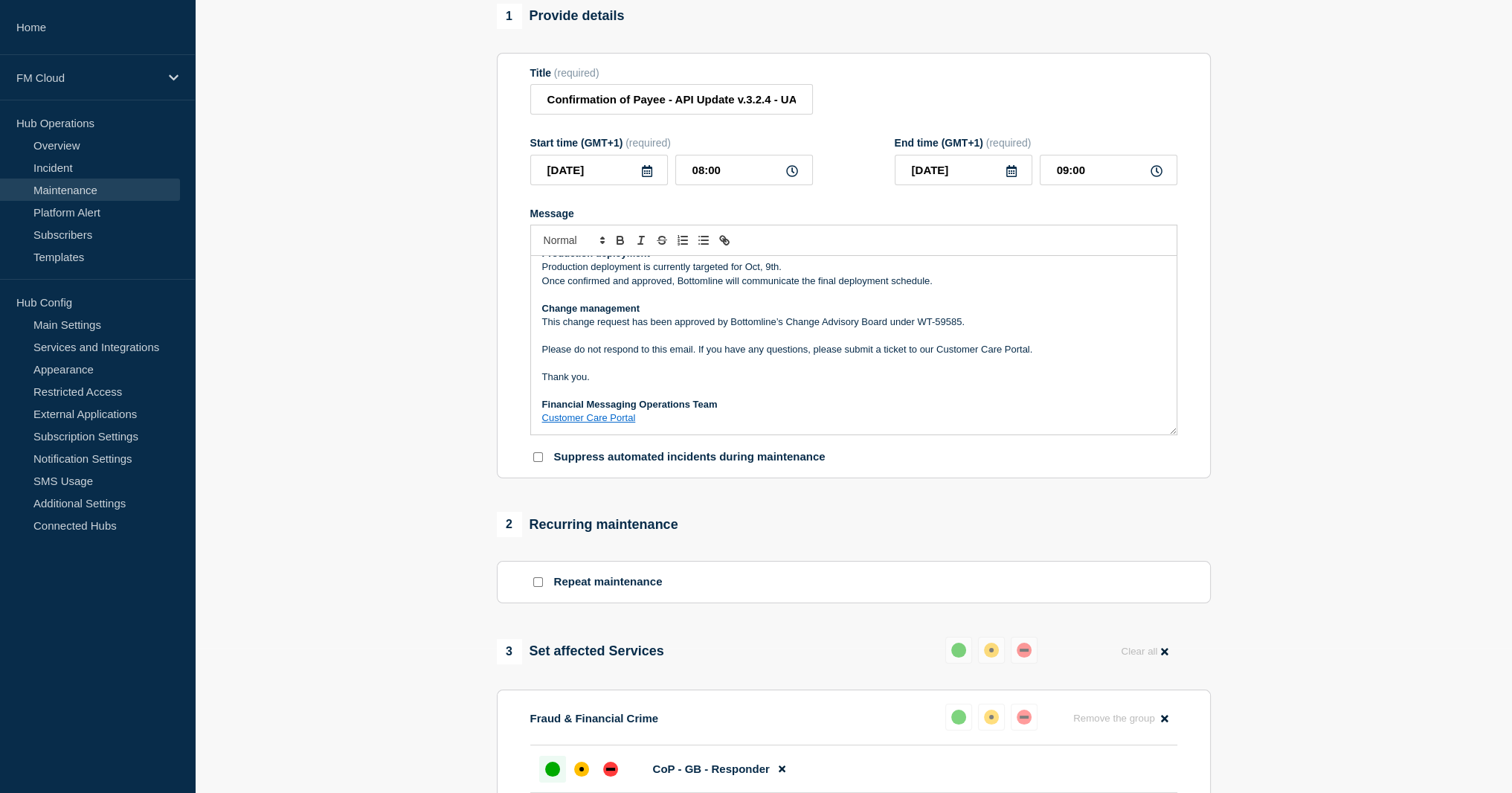
scroll to position [65, 0]
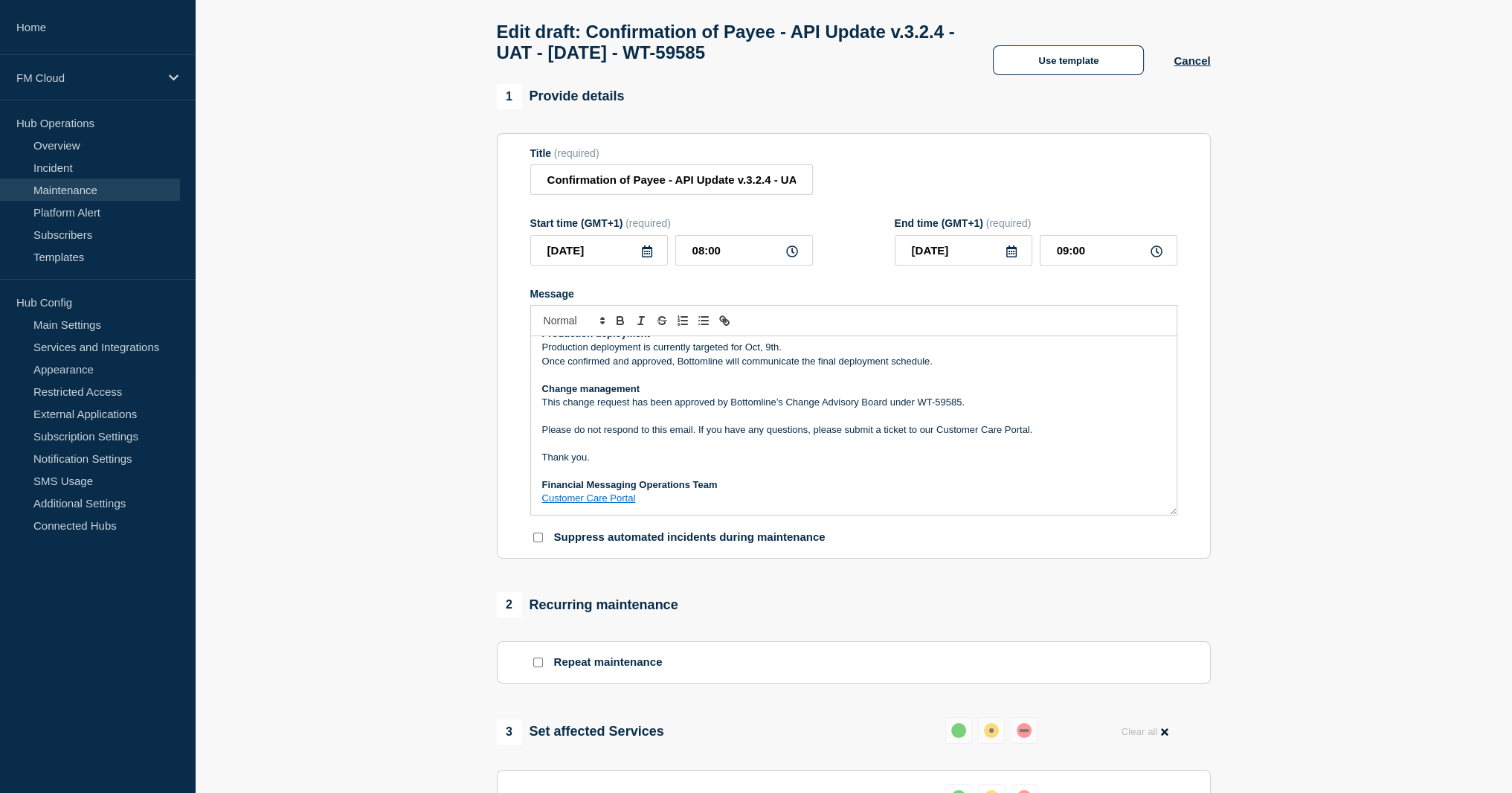
click at [699, 437] on p "Please do not respond to this email. If you have any questions, please submit a…" at bounding box center [854, 429] width 623 height 14
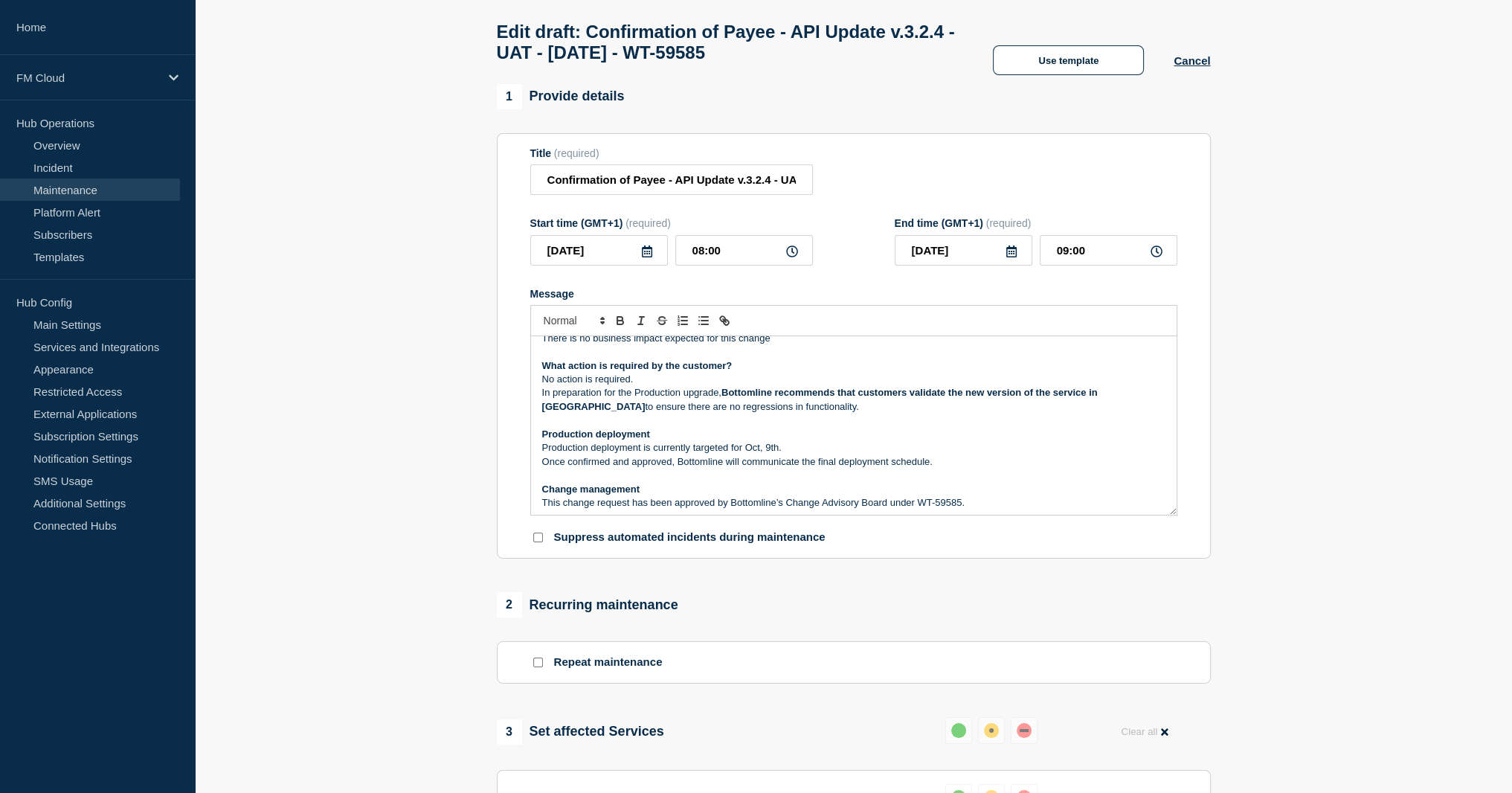
scroll to position [143, 0]
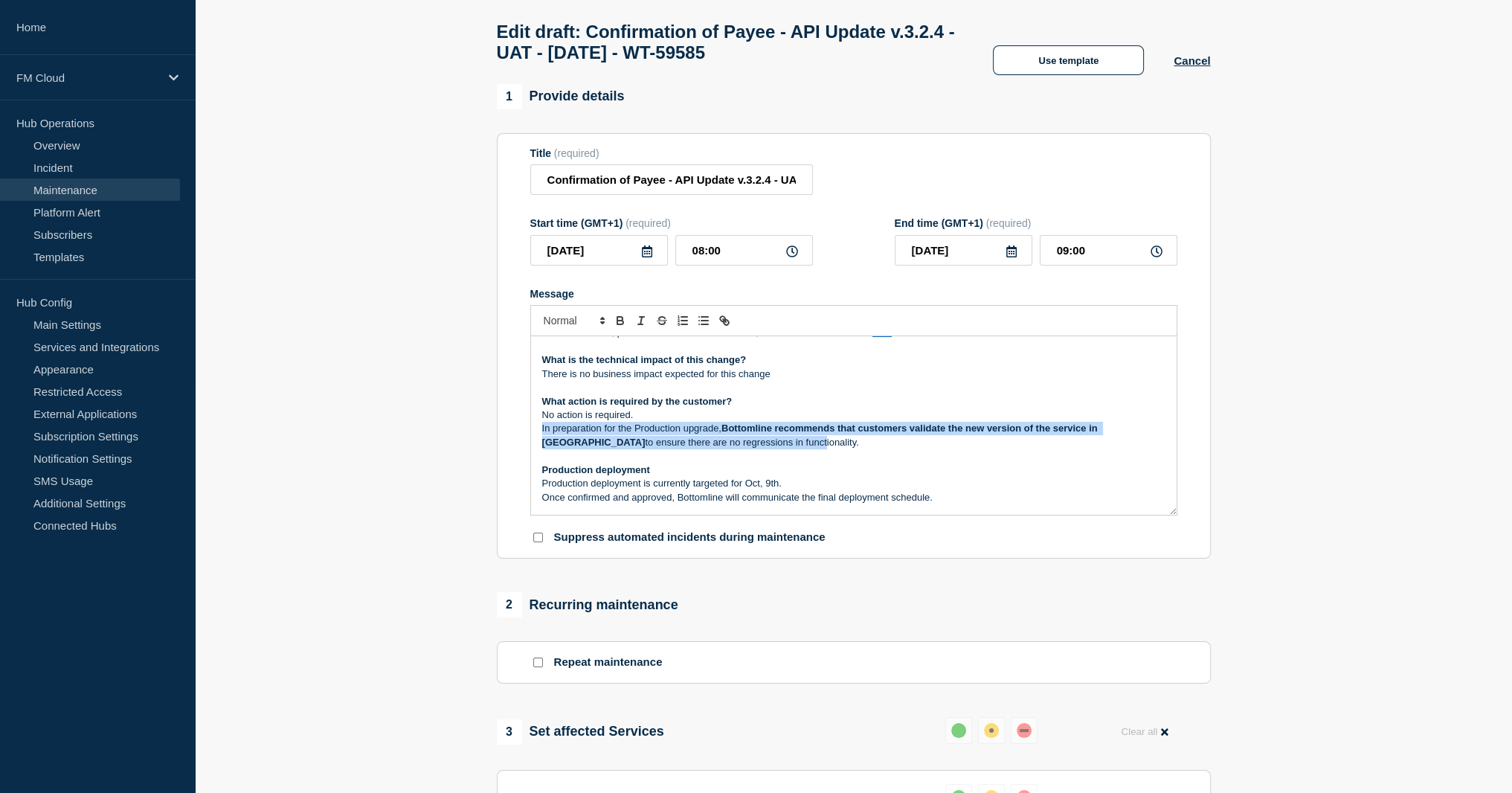
drag, startPoint x: 541, startPoint y: 450, endPoint x: 707, endPoint y: 468, distance: 167.0
click at [707, 449] on p "In preparation for the Production upgrade, Bottomline recommends that customers…" at bounding box center [854, 436] width 623 height 27
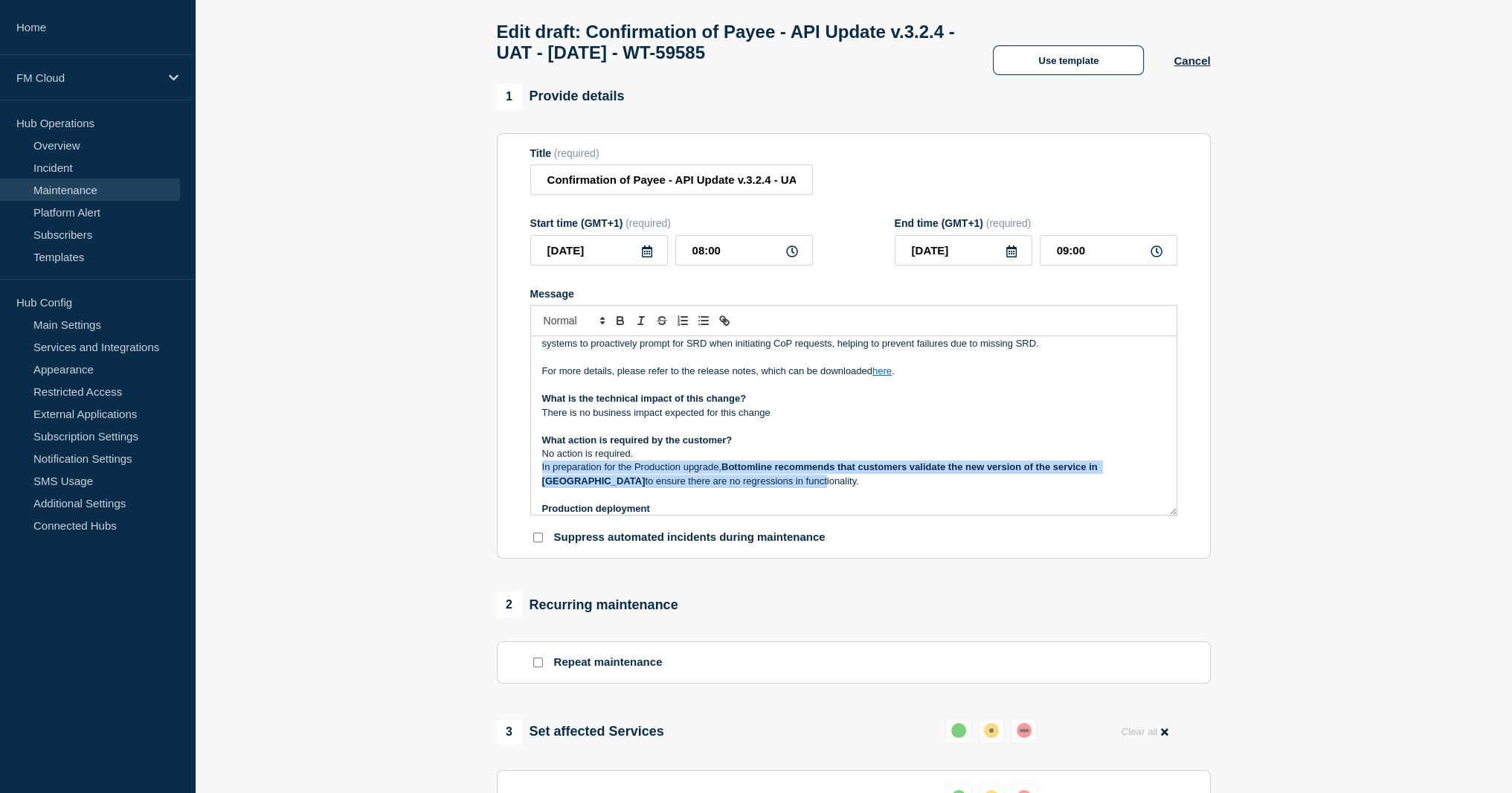
scroll to position [68, 0]
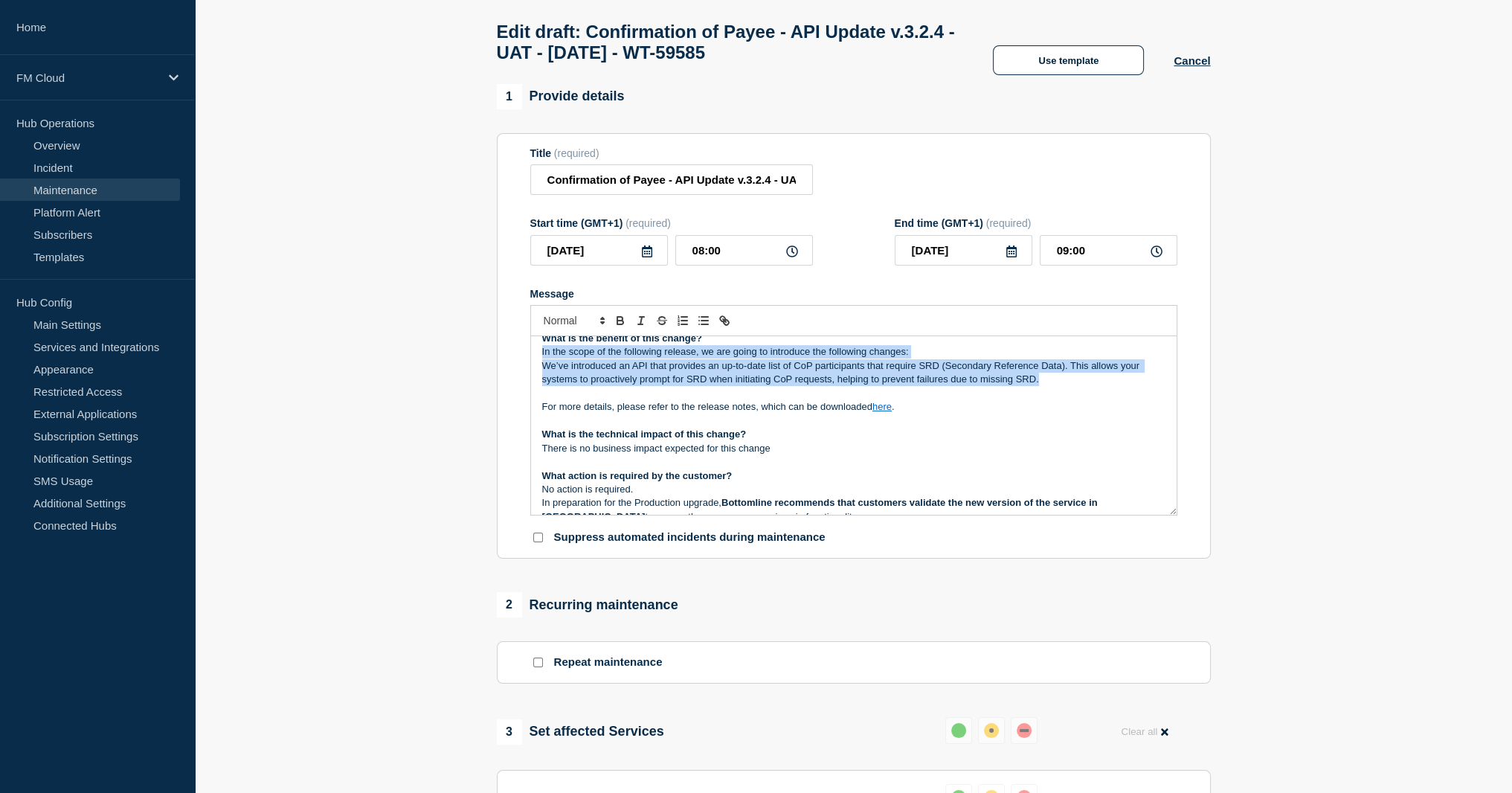
drag, startPoint x: 541, startPoint y: 372, endPoint x: 1040, endPoint y: 404, distance: 500.0
click at [950, 404] on div "Maintenance Notification On Monday 29th September 2025 , between 08:00 and 10:0…" at bounding box center [854, 425] width 645 height 179
click at [950, 387] on p "We’ve introduced an API that provides an up-to-date list of CoP participants th…" at bounding box center [854, 373] width 623 height 27
drag, startPoint x: 1050, startPoint y: 402, endPoint x: 537, endPoint y: 376, distance: 513.7
click at [537, 376] on div "Maintenance Notification On Monday 29th September 2025 , between 08:00 and 10:0…" at bounding box center [854, 425] width 645 height 179
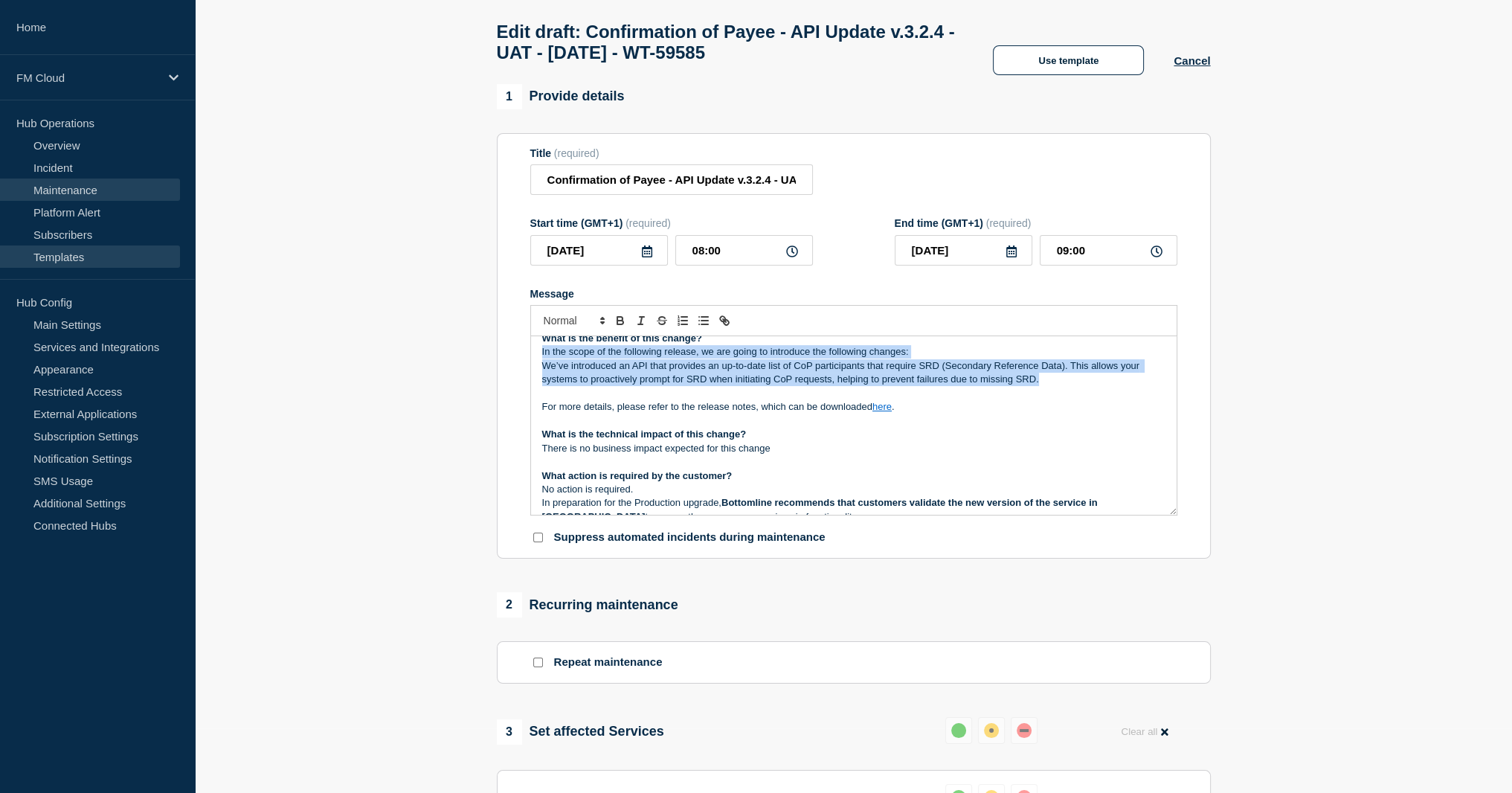
click at [75, 260] on link "Templates" at bounding box center [90, 256] width 180 height 22
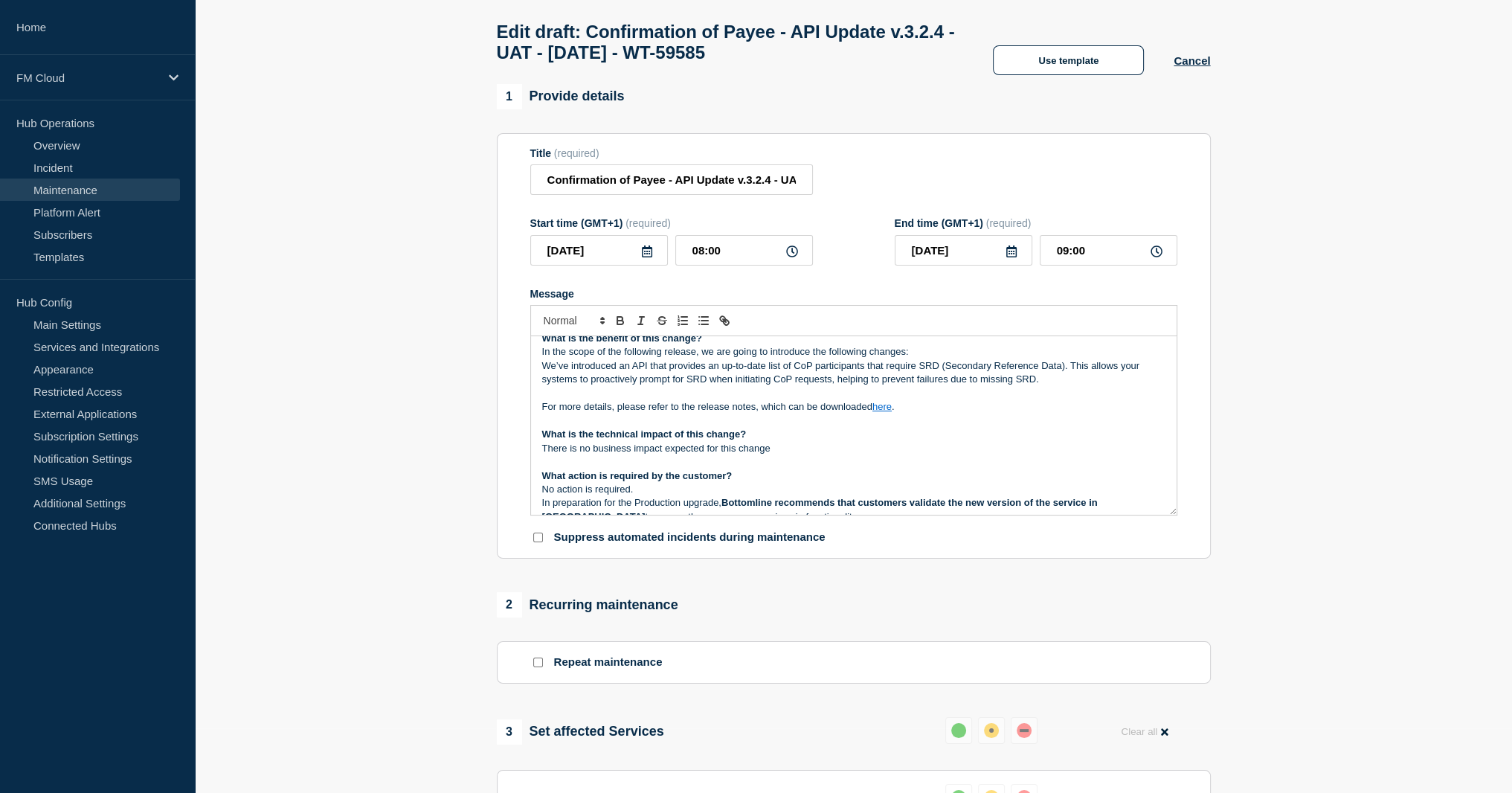
click at [629, 401] on p "Message" at bounding box center [854, 393] width 623 height 14
click at [538, 372] on div "Maintenance Notification On Monday 29th September 2025 , between 08:00 and 10:0…" at bounding box center [854, 425] width 645 height 179
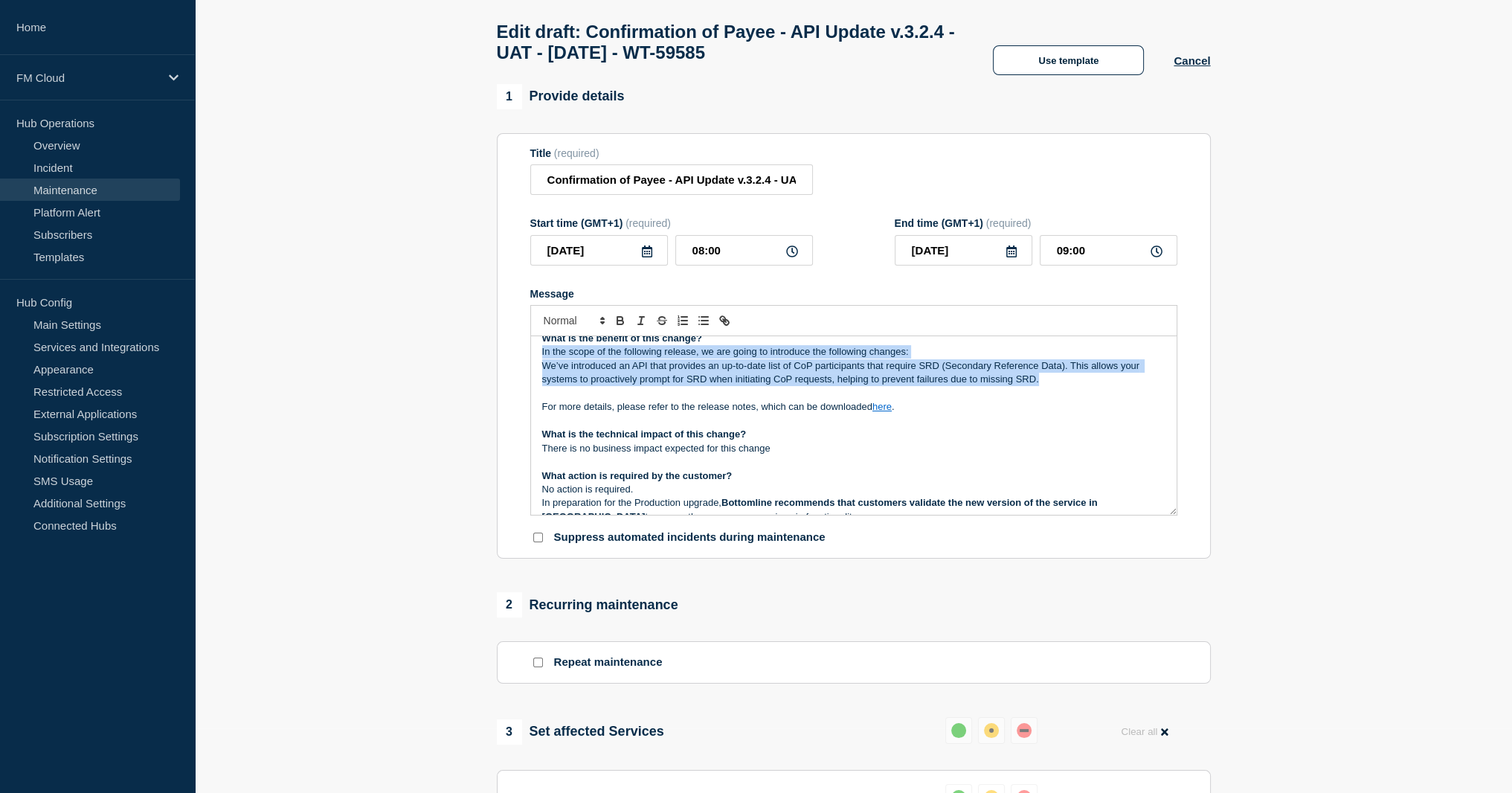
drag, startPoint x: 1050, startPoint y: 405, endPoint x: 541, endPoint y: 372, distance: 510.1
click at [541, 372] on div "Maintenance Notification On Monday 29th September 2025 , between 08:00 and 10:0…" at bounding box center [854, 425] width 645 height 179
click at [950, 387] on p "We’ve introduced an API that provides an up-to-date list of CoP participants th…" at bounding box center [854, 373] width 623 height 27
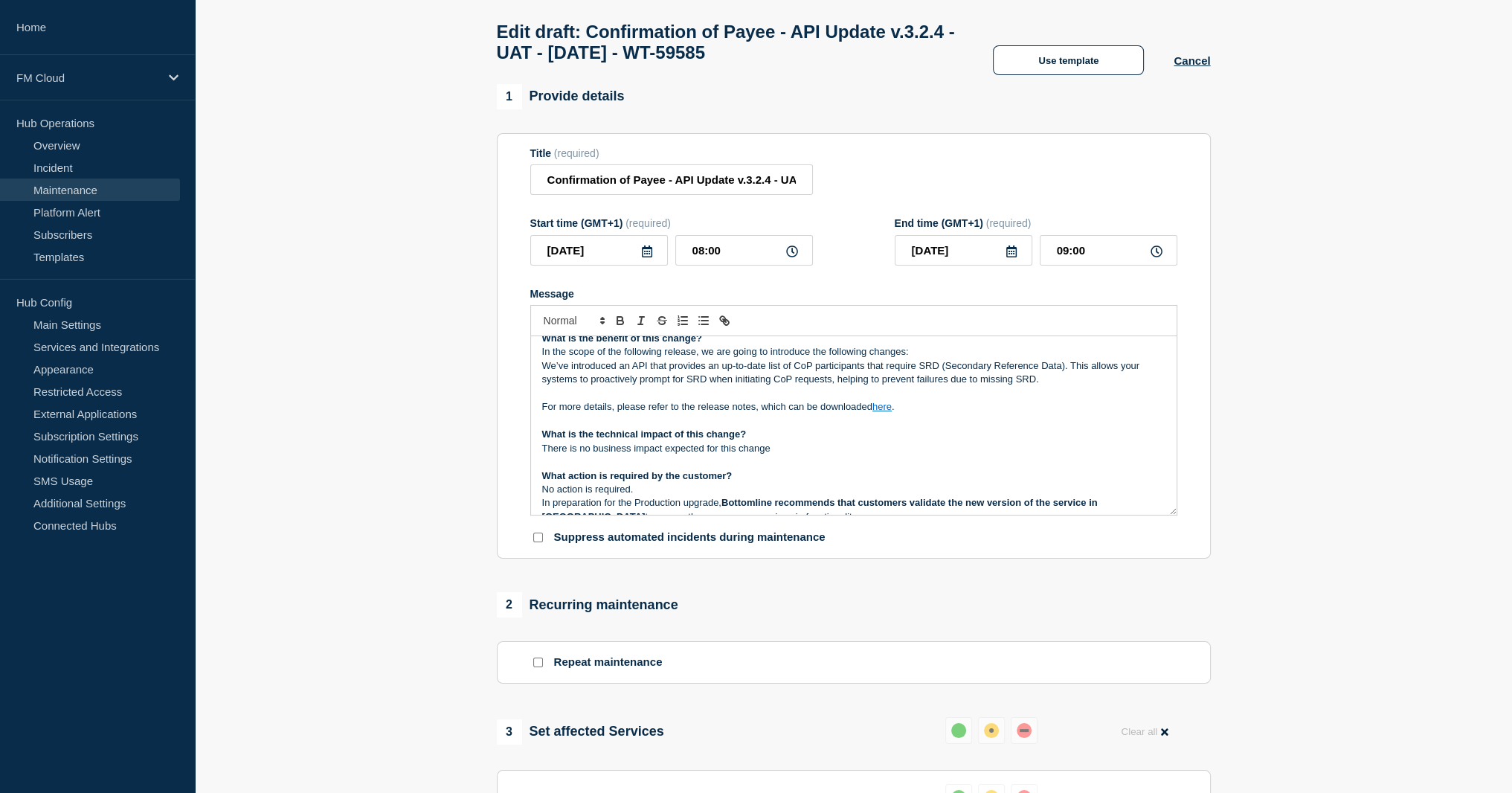
click at [950, 387] on p "We’ve introduced an API that provides an up-to-date list of CoP participants th…" at bounding box center [854, 373] width 623 height 27
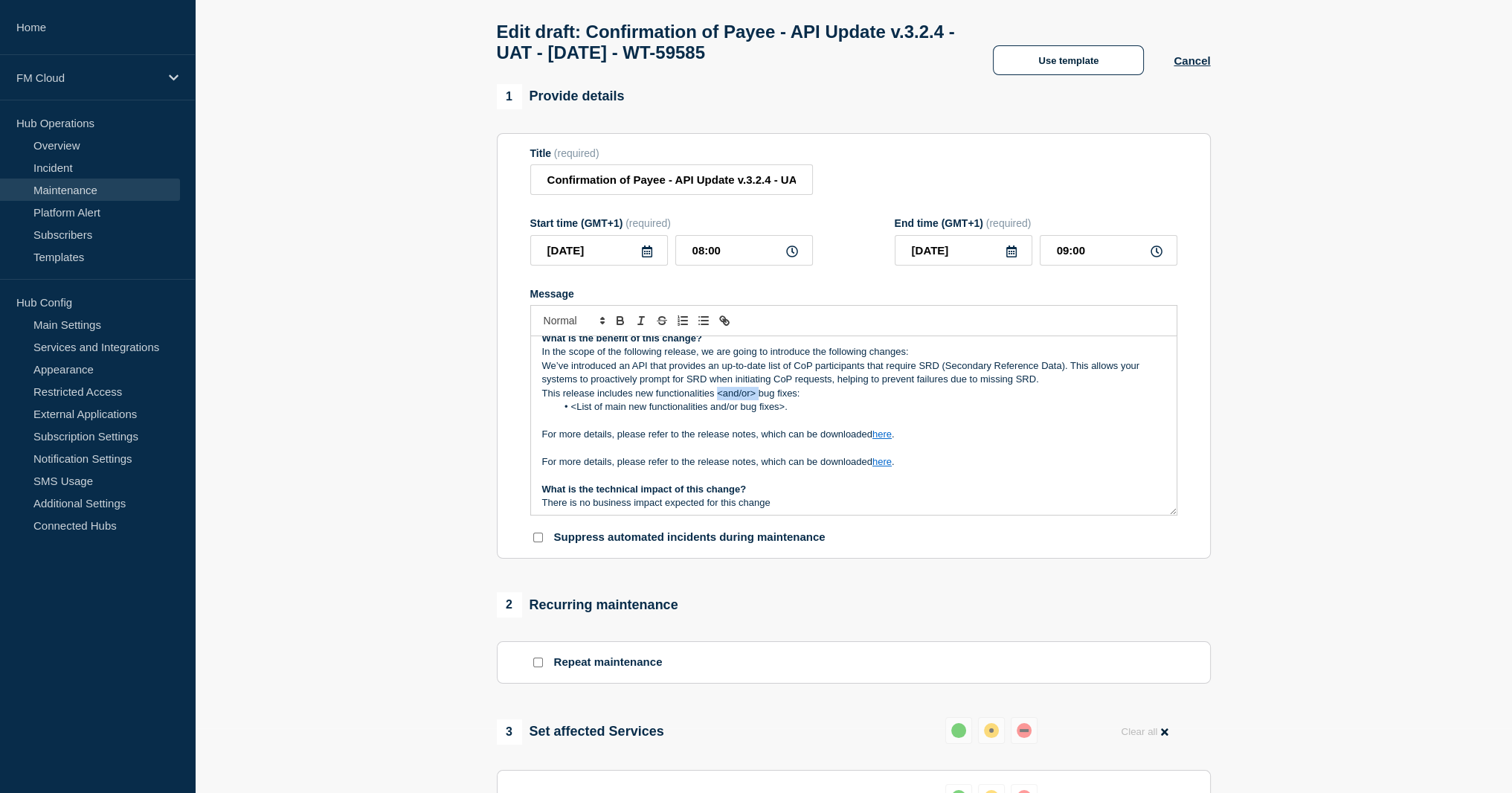
drag, startPoint x: 717, startPoint y: 416, endPoint x: 756, endPoint y: 416, distance: 39.0
click at [756, 401] on p "This release includes new functionalities <and/or> bug fixes:" at bounding box center [854, 393] width 623 height 14
drag, startPoint x: 810, startPoint y: 433, endPoint x: 575, endPoint y: 425, distance: 235.1
click at [575, 413] on li "<List of main new functionalities and/or bug fixes>." at bounding box center [861, 407] width 609 height 14
click at [592, 413] on li "Message" at bounding box center [861, 407] width 609 height 14
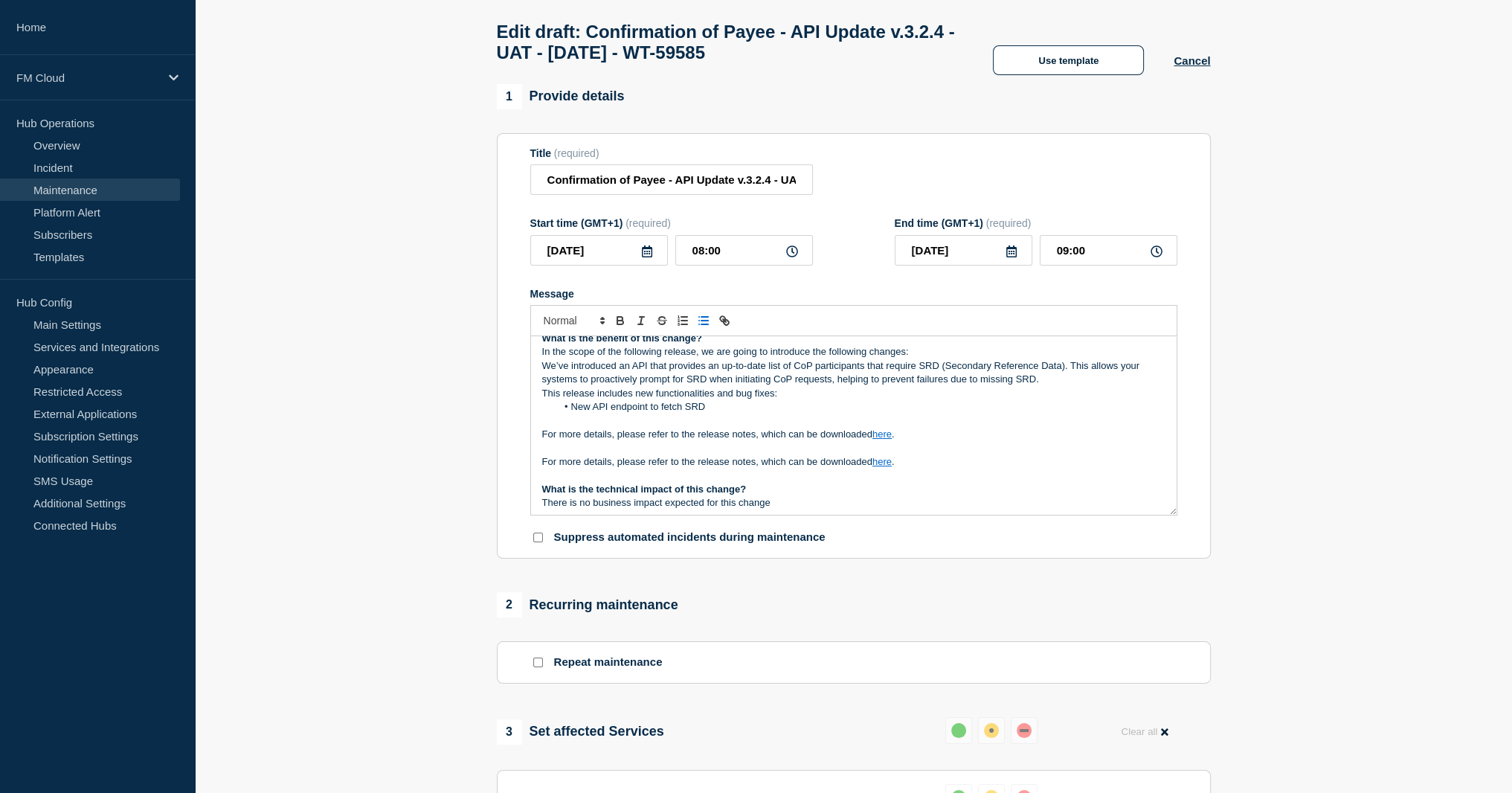
drag, startPoint x: 738, startPoint y: 435, endPoint x: 663, endPoint y: 431, distance: 75.1
click at [663, 413] on li "New API endpoint to fetch SRD" at bounding box center [861, 407] width 609 height 14
click at [870, 413] on li "New API endpoint to get COP participants list that require SRD" at bounding box center [861, 407] width 609 height 14
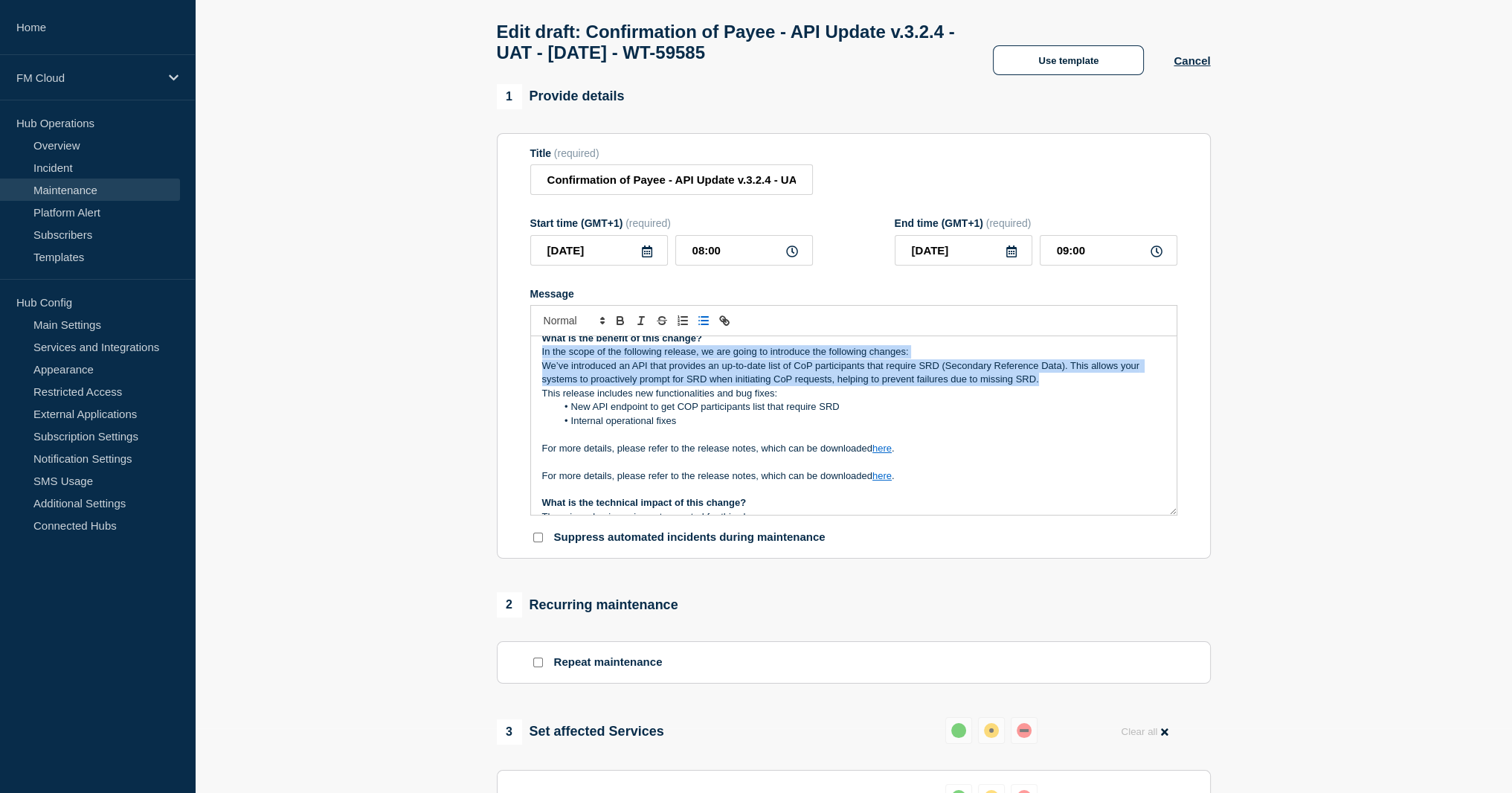
drag, startPoint x: 1050, startPoint y: 399, endPoint x: 537, endPoint y: 374, distance: 513.6
click at [537, 374] on div "Maintenance Notification On Monday 29th September 2025 , between 08:00 and 10:0…" at bounding box center [854, 425] width 645 height 179
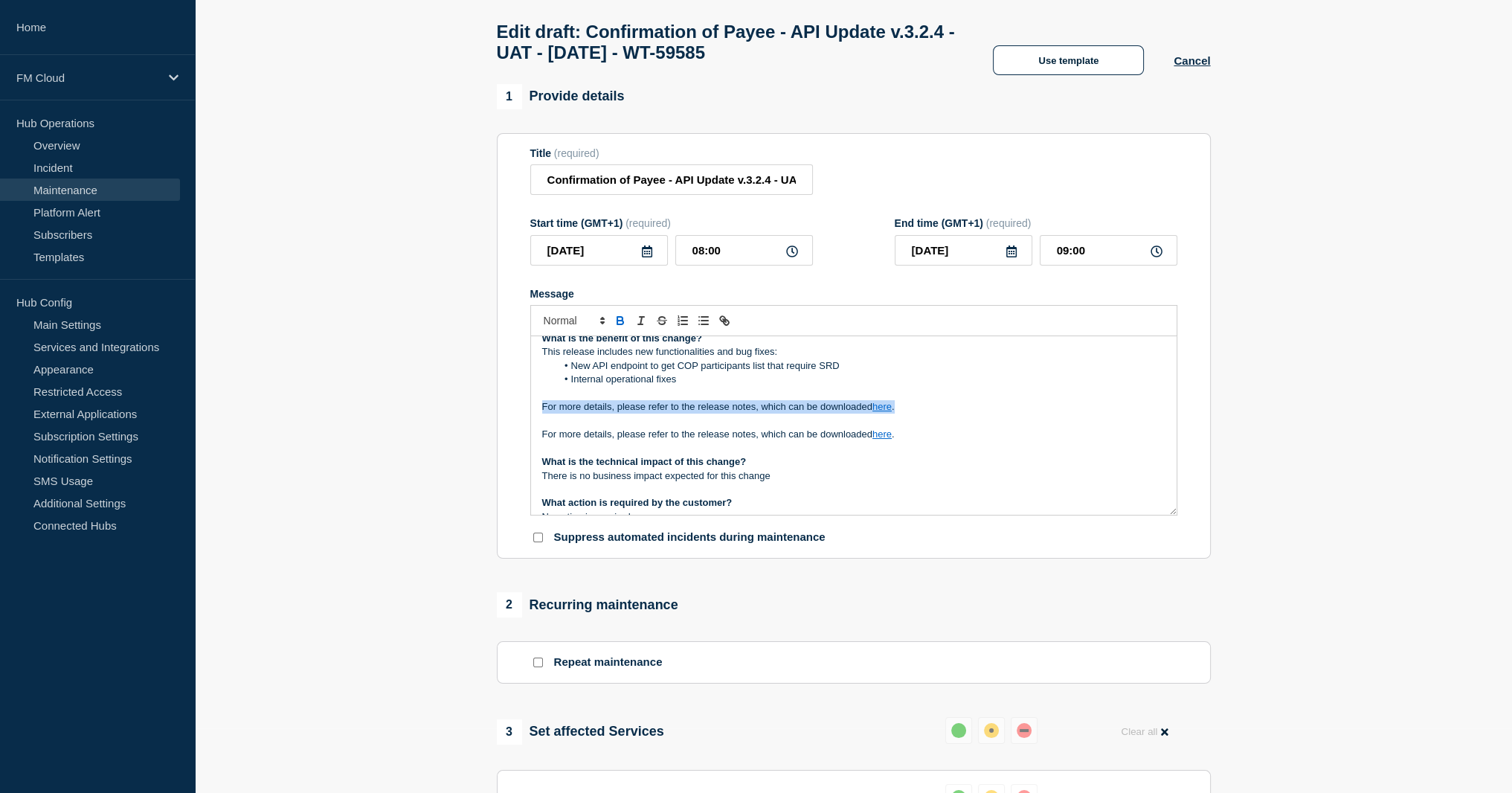
drag, startPoint x: 916, startPoint y: 427, endPoint x: 536, endPoint y: 427, distance: 380.0
click at [536, 427] on div "Maintenance Notification On Monday 29th September 2025 , between 08:00 and 10:0…" at bounding box center [854, 425] width 645 height 179
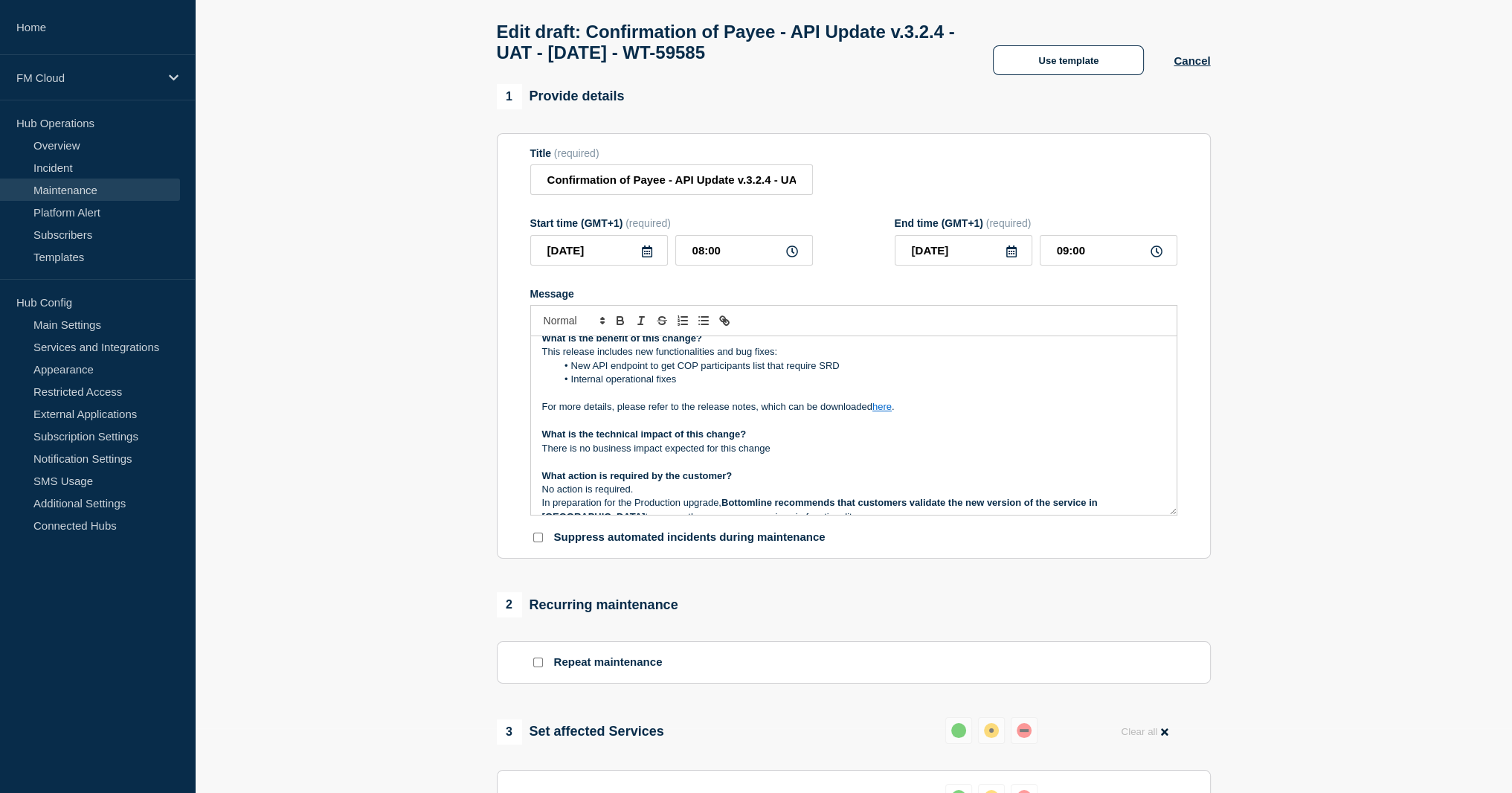
scroll to position [143, 0]
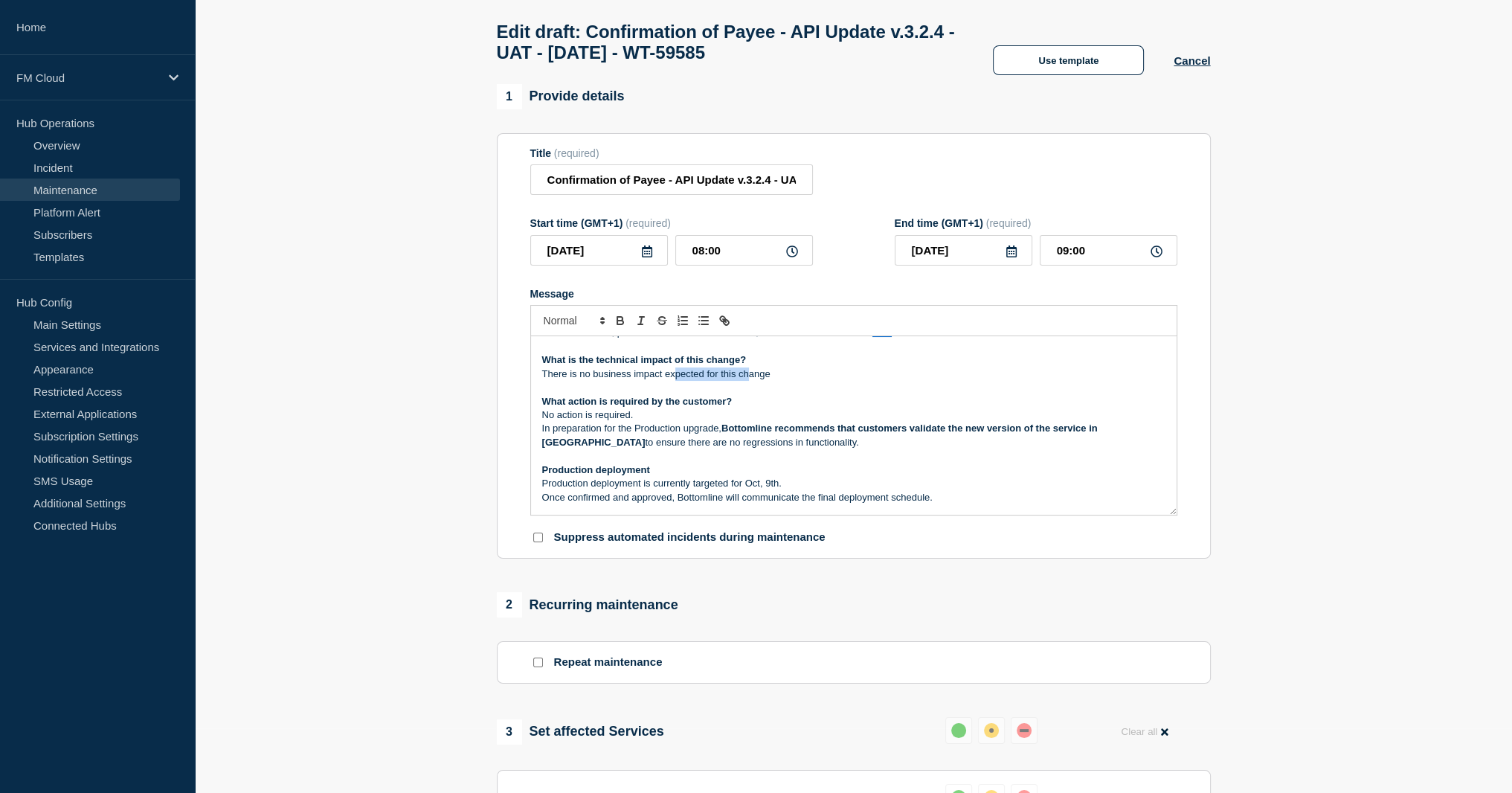
drag, startPoint x: 675, startPoint y: 400, endPoint x: 750, endPoint y: 400, distance: 75.0
click at [750, 380] on p "There is no business impact expected for this change" at bounding box center [854, 374] width 623 height 14
drag, startPoint x: 633, startPoint y: 443, endPoint x: 676, endPoint y: 455, distance: 44.6
click at [676, 455] on div "Maintenance Notification On Monday 29th September 2025 , between 08:00 and 10:0…" at bounding box center [854, 425] width 645 height 179
click at [750, 449] on p "In preparation for the Production upgrade, Bottomline recommends that customers…" at bounding box center [854, 436] width 623 height 27
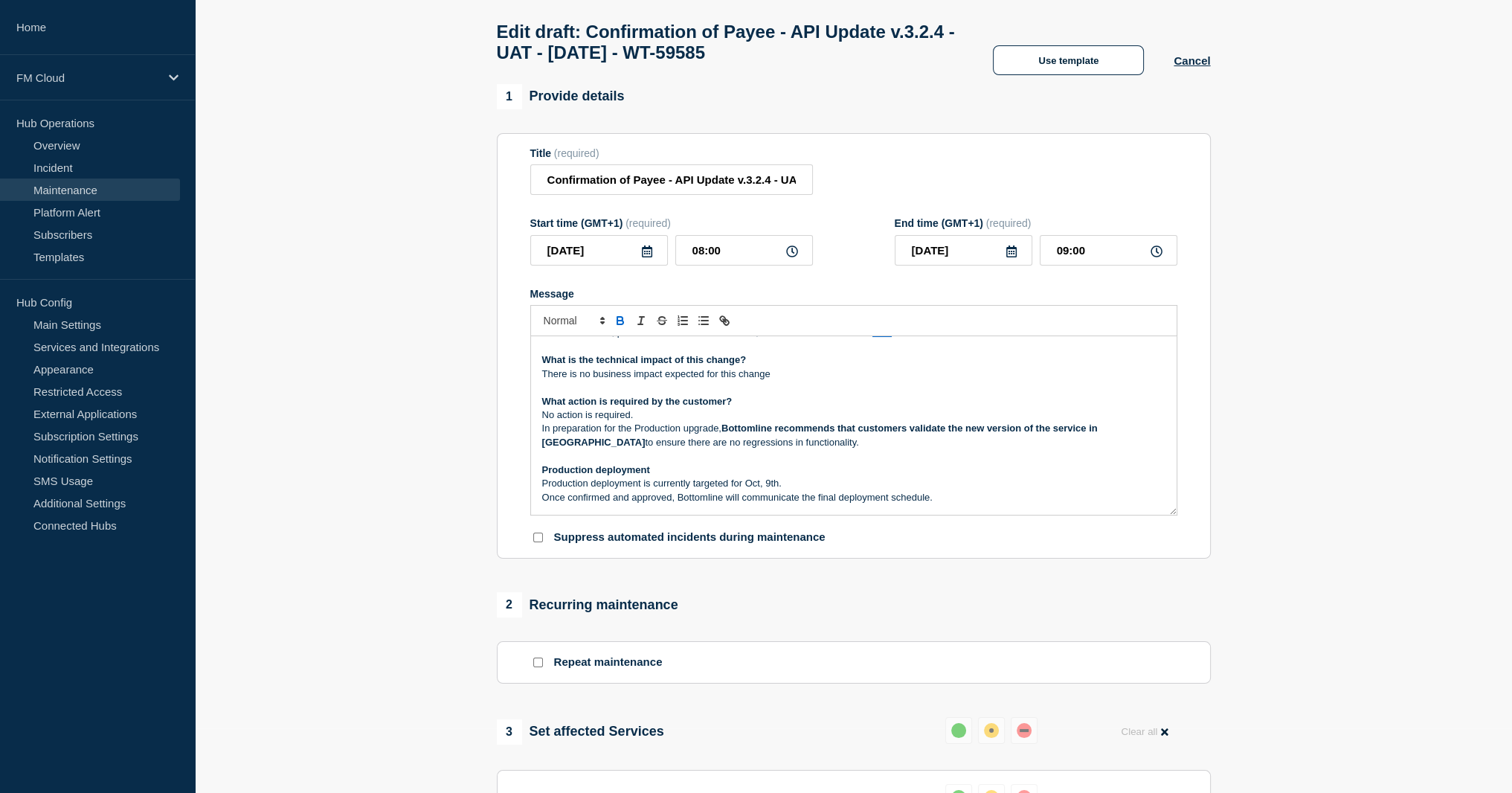
drag, startPoint x: 782, startPoint y: 469, endPoint x: 794, endPoint y: 465, distance: 12.6
click at [782, 449] on p "In preparation for the Production upgrade, Bottomline recommends that customers…" at bounding box center [854, 436] width 623 height 27
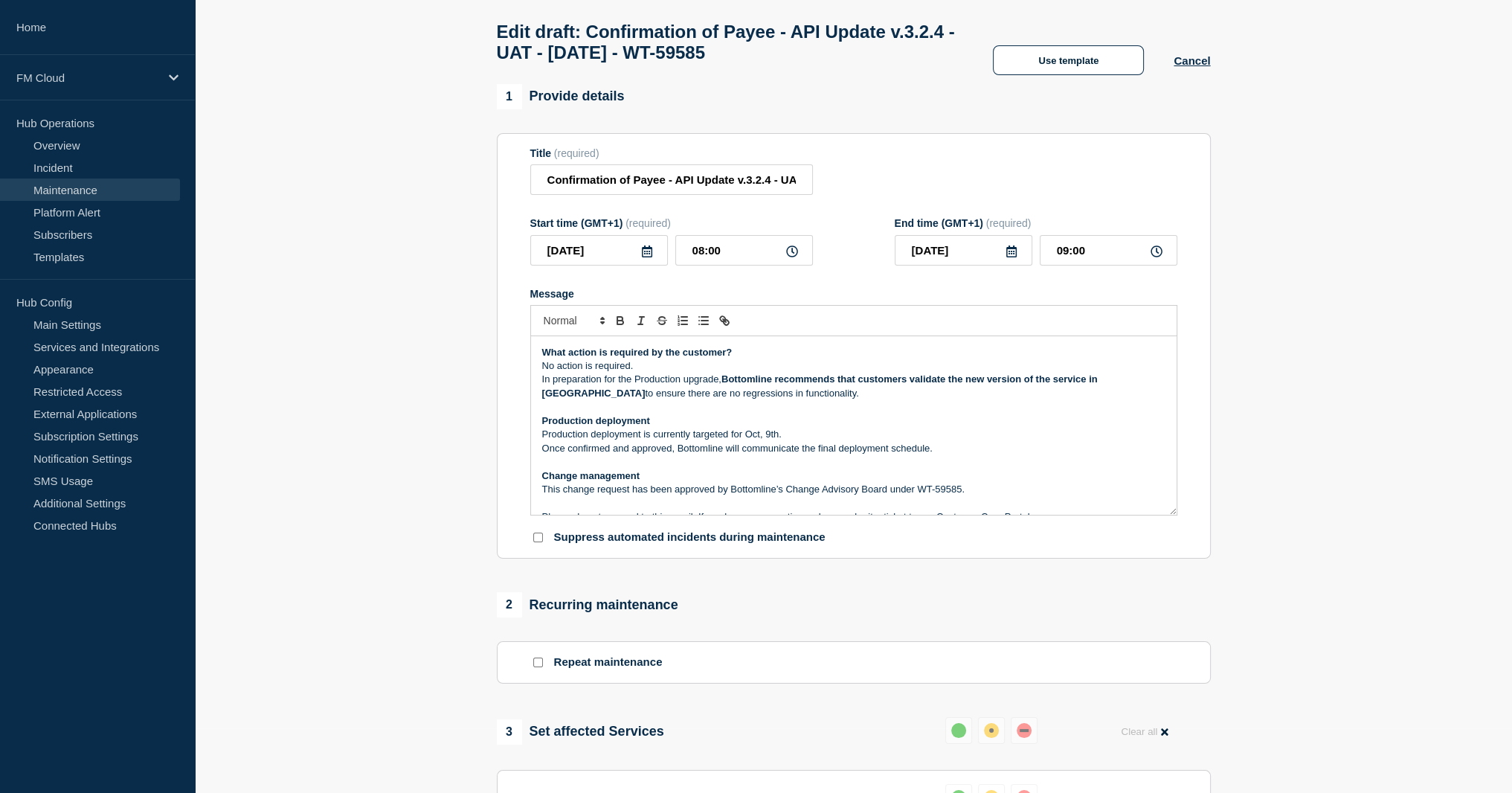
scroll to position [217, 0]
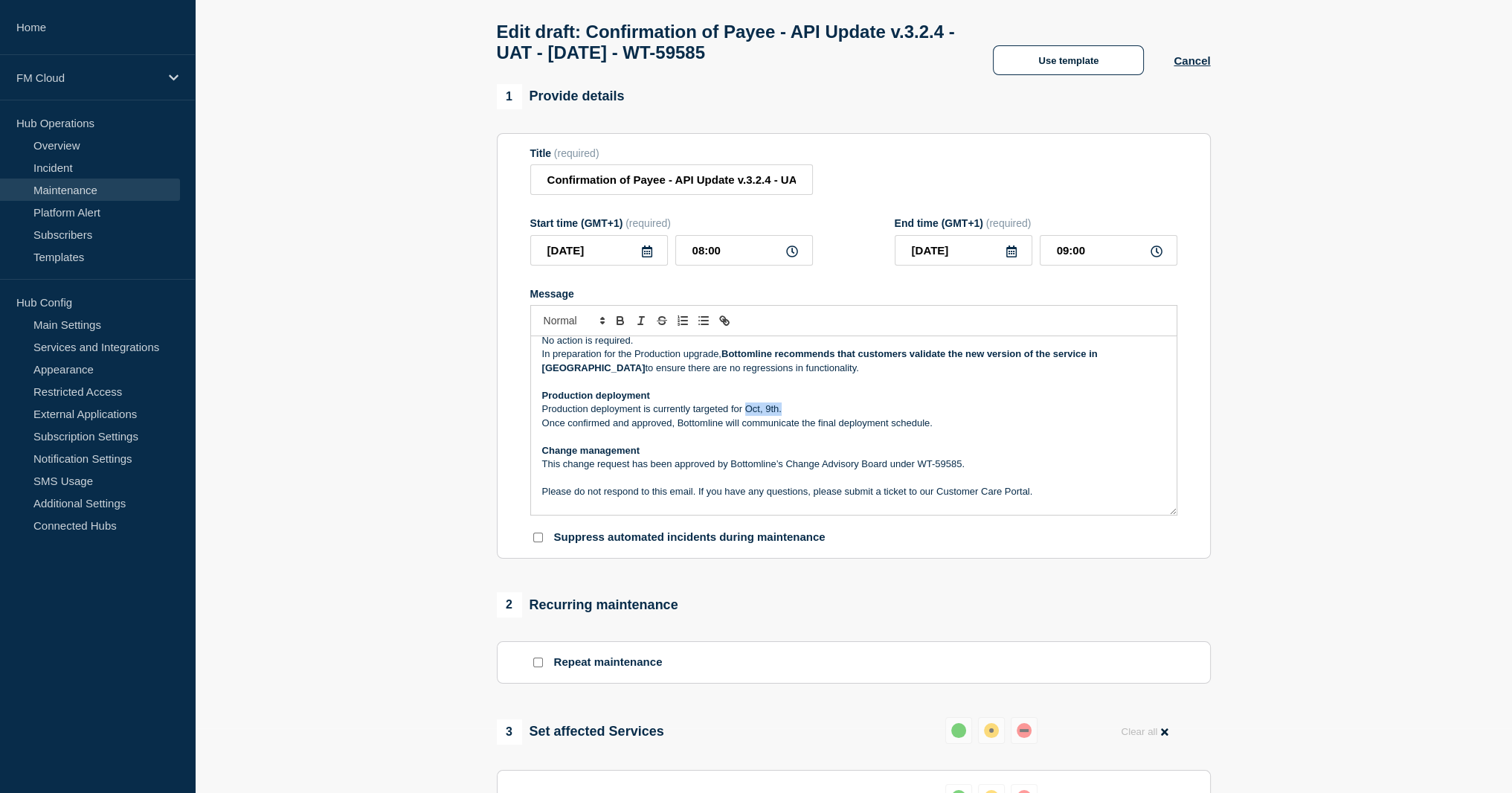
drag, startPoint x: 744, startPoint y: 433, endPoint x: 782, endPoint y: 433, distance: 38.0
click at [782, 416] on p "Production deployment is currently targeted for Oct, 9th." at bounding box center [854, 409] width 623 height 14
click at [767, 416] on p "Production deployment is currently targeted for Oct, 9th." at bounding box center [854, 409] width 623 height 14
drag, startPoint x: 743, startPoint y: 432, endPoint x: 794, endPoint y: 433, distance: 51.0
click at [794, 416] on p "Production deployment is currently targeted for Oct, 9th." at bounding box center [854, 409] width 623 height 14
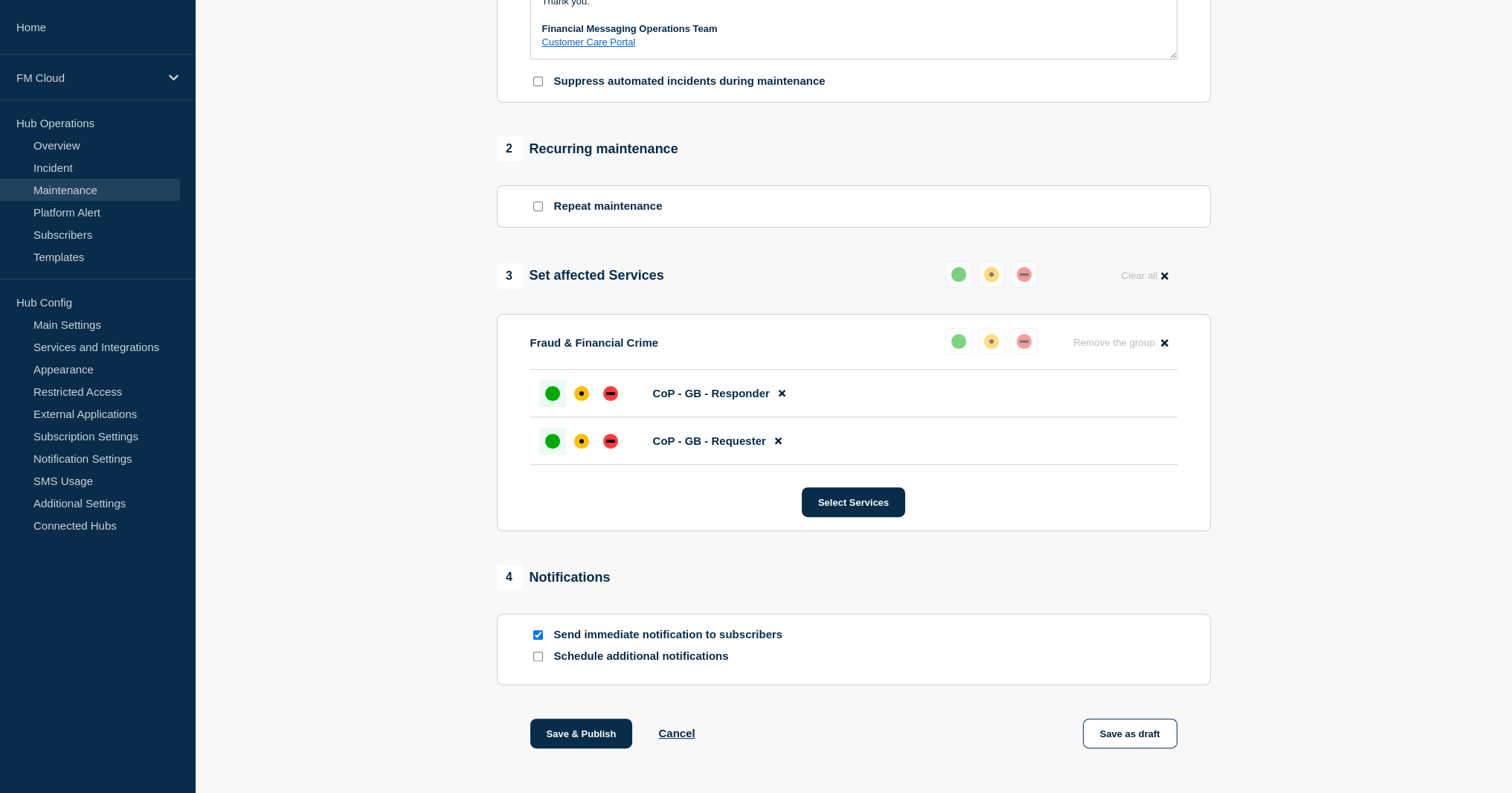
scroll to position [586, 0]
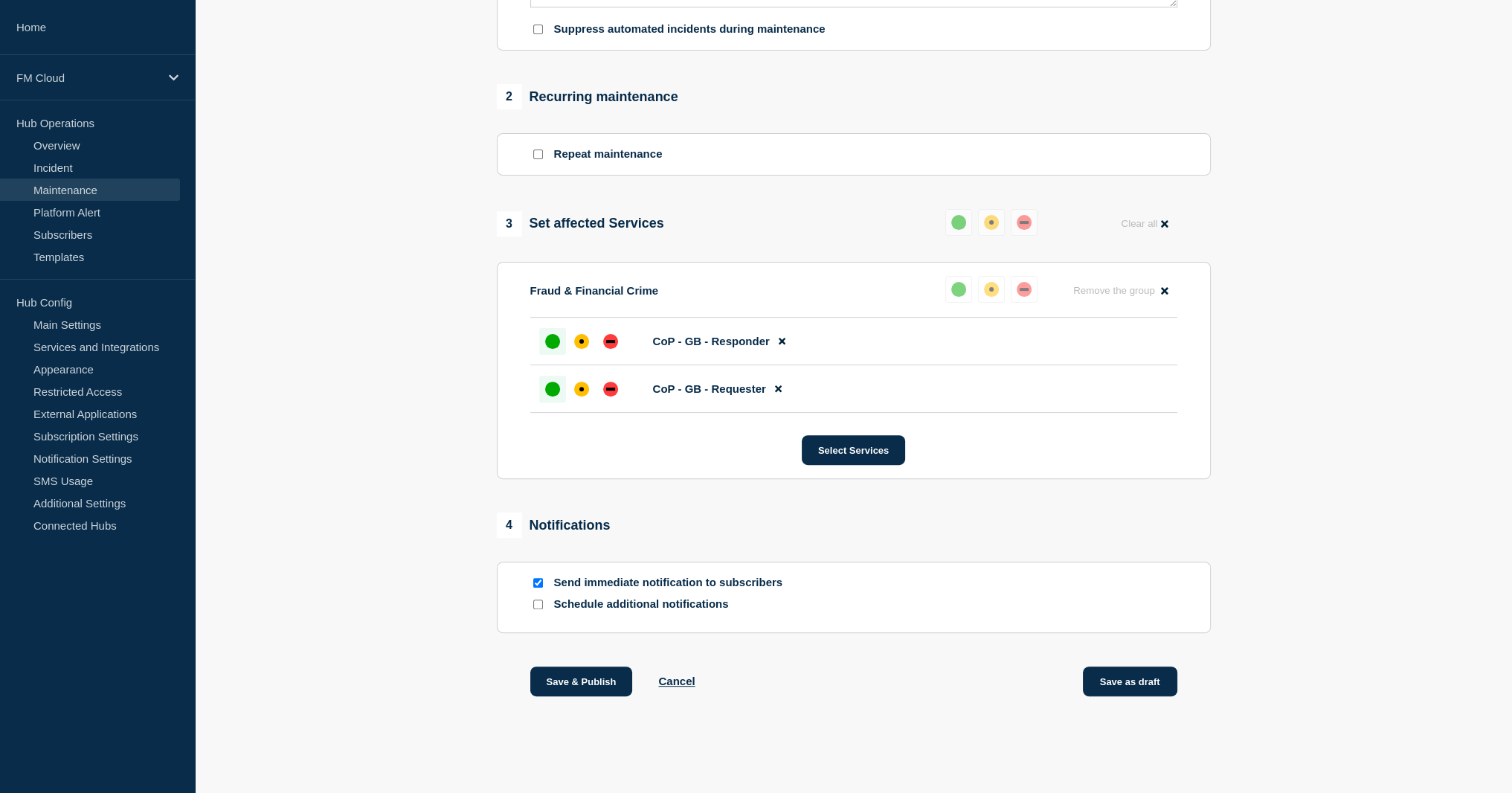
click at [950, 474] on button "Save as draft" at bounding box center [1130, 681] width 94 height 30
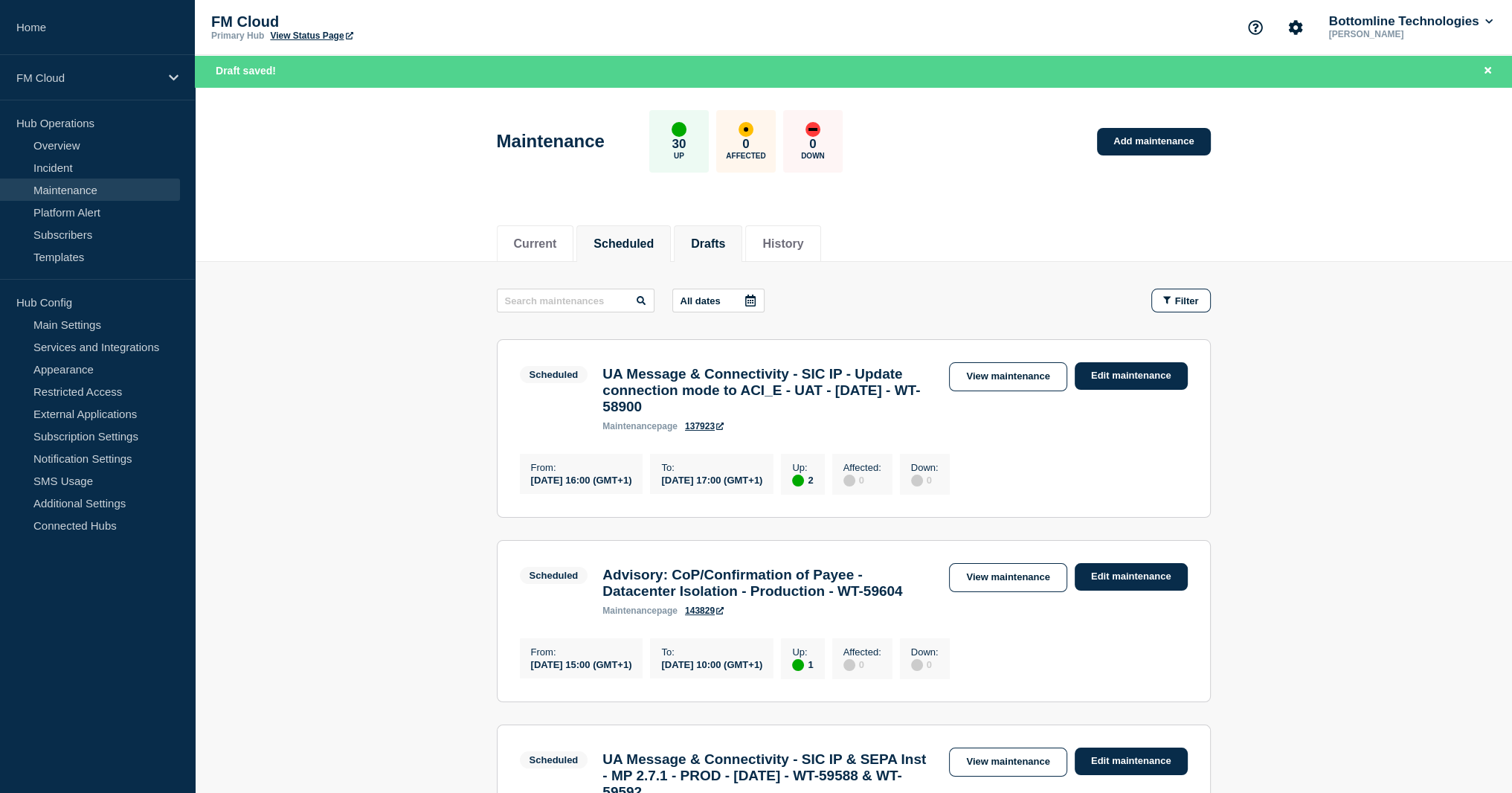
click at [723, 245] on button "Drafts" at bounding box center [708, 244] width 34 height 14
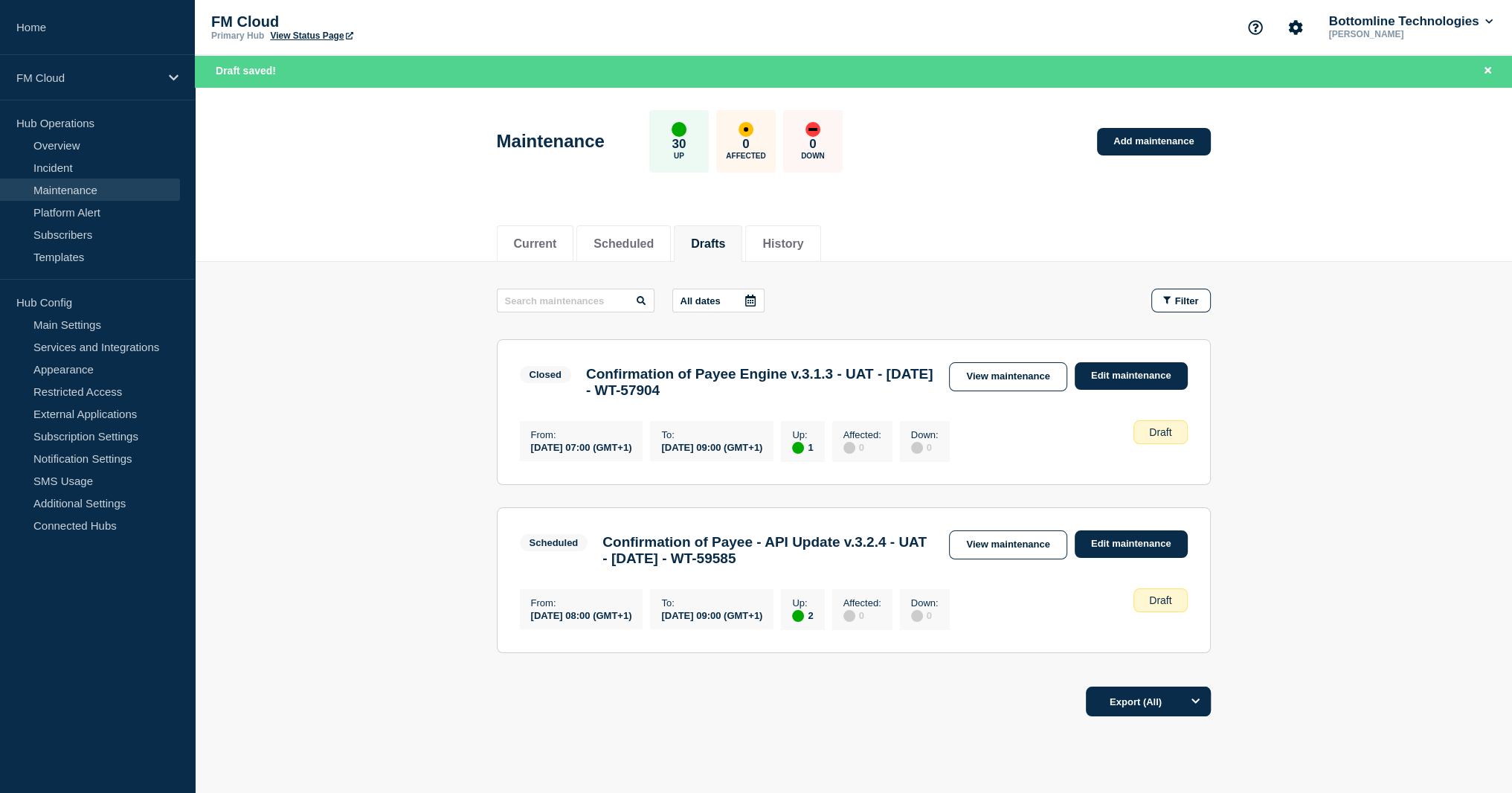
click at [950, 378] on link "View maintenance" at bounding box center [1007, 376] width 118 height 29
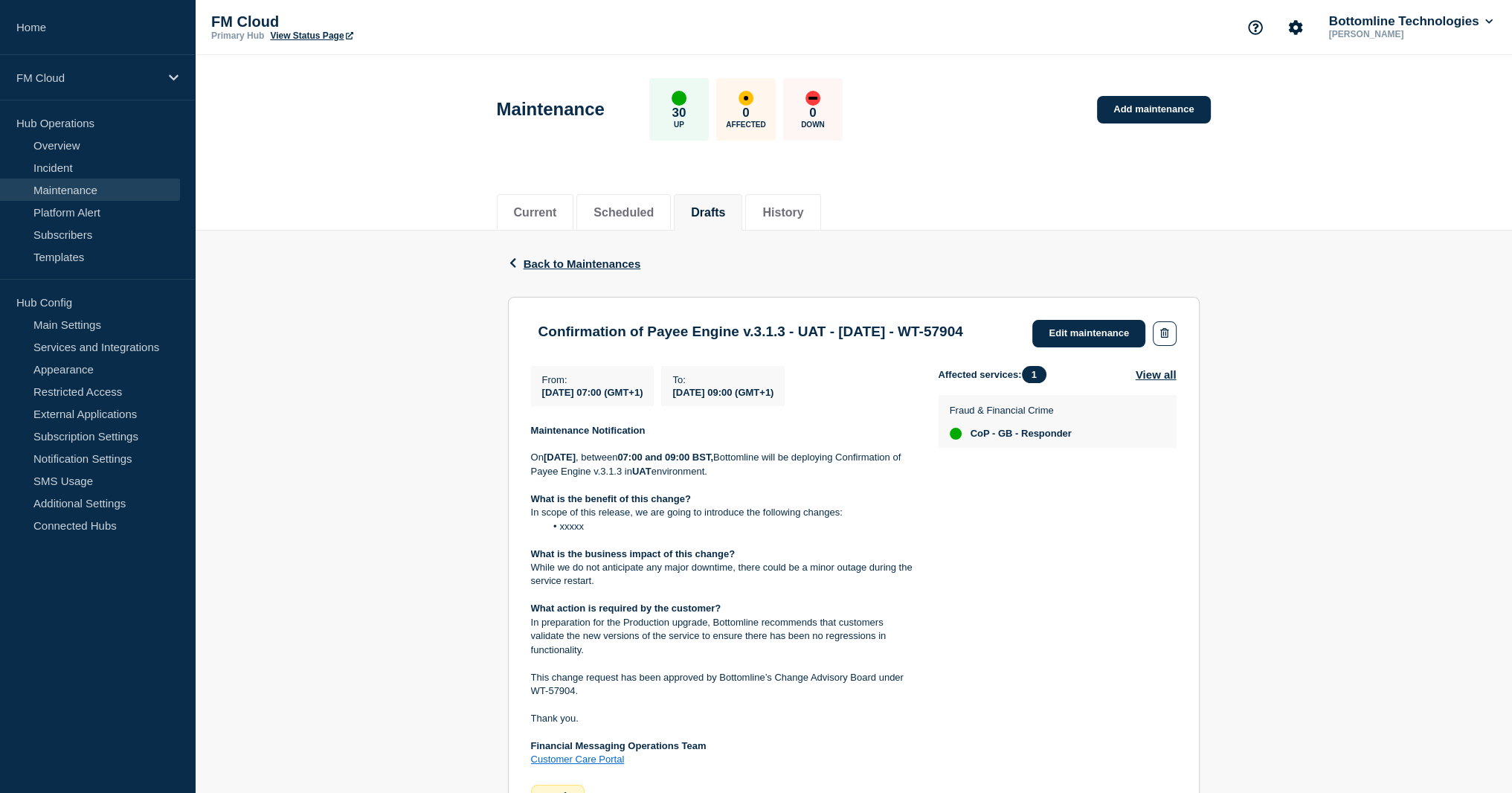
click at [399, 90] on header "Maintenance 30 Up 0 Affected 0 Down Add maintenance" at bounding box center [853, 117] width 1317 height 124
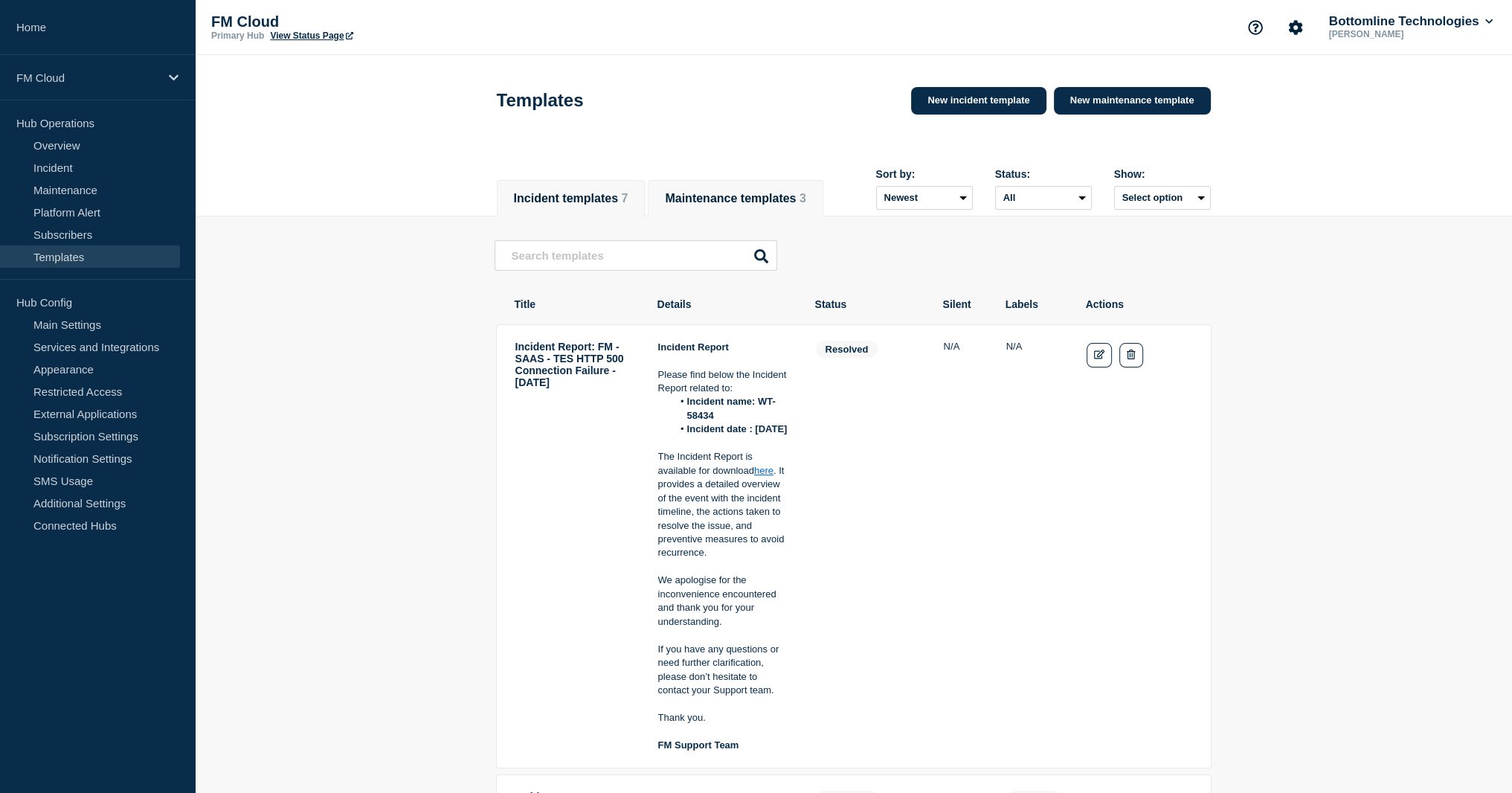
click at [726, 192] on button "Maintenance templates 3" at bounding box center [735, 199] width 141 height 14
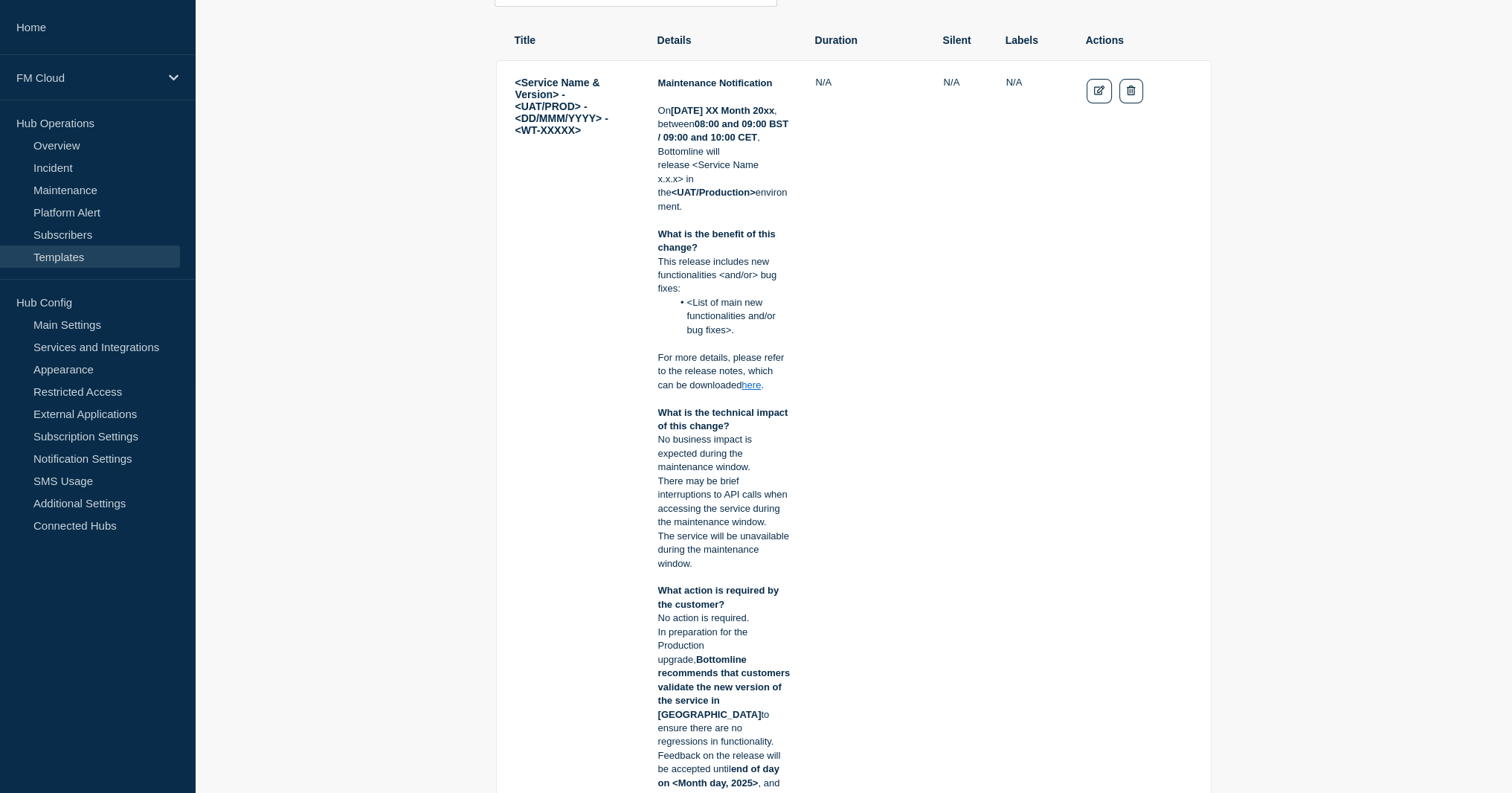
scroll to position [297, 0]
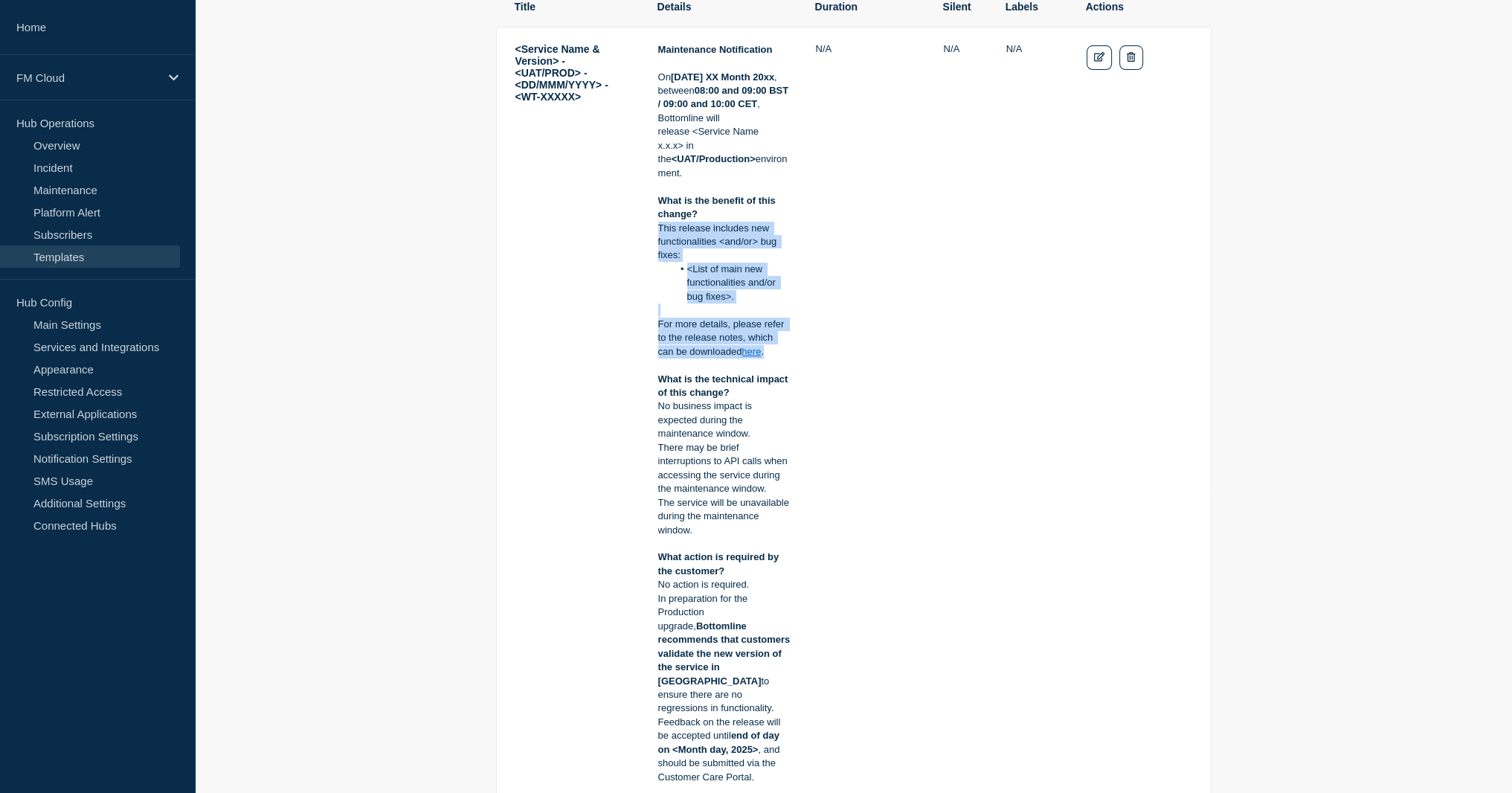
drag, startPoint x: 657, startPoint y: 228, endPoint x: 786, endPoint y: 360, distance: 184.6
click at [786, 360] on div "Maintenance Notification On Tuesday XX Month 20xx , between 08:00 and 09:00 BST…" at bounding box center [724, 599] width 132 height 1112
copy div "This release includes new functionalities <and/or> bug fixes: <List of main new…"
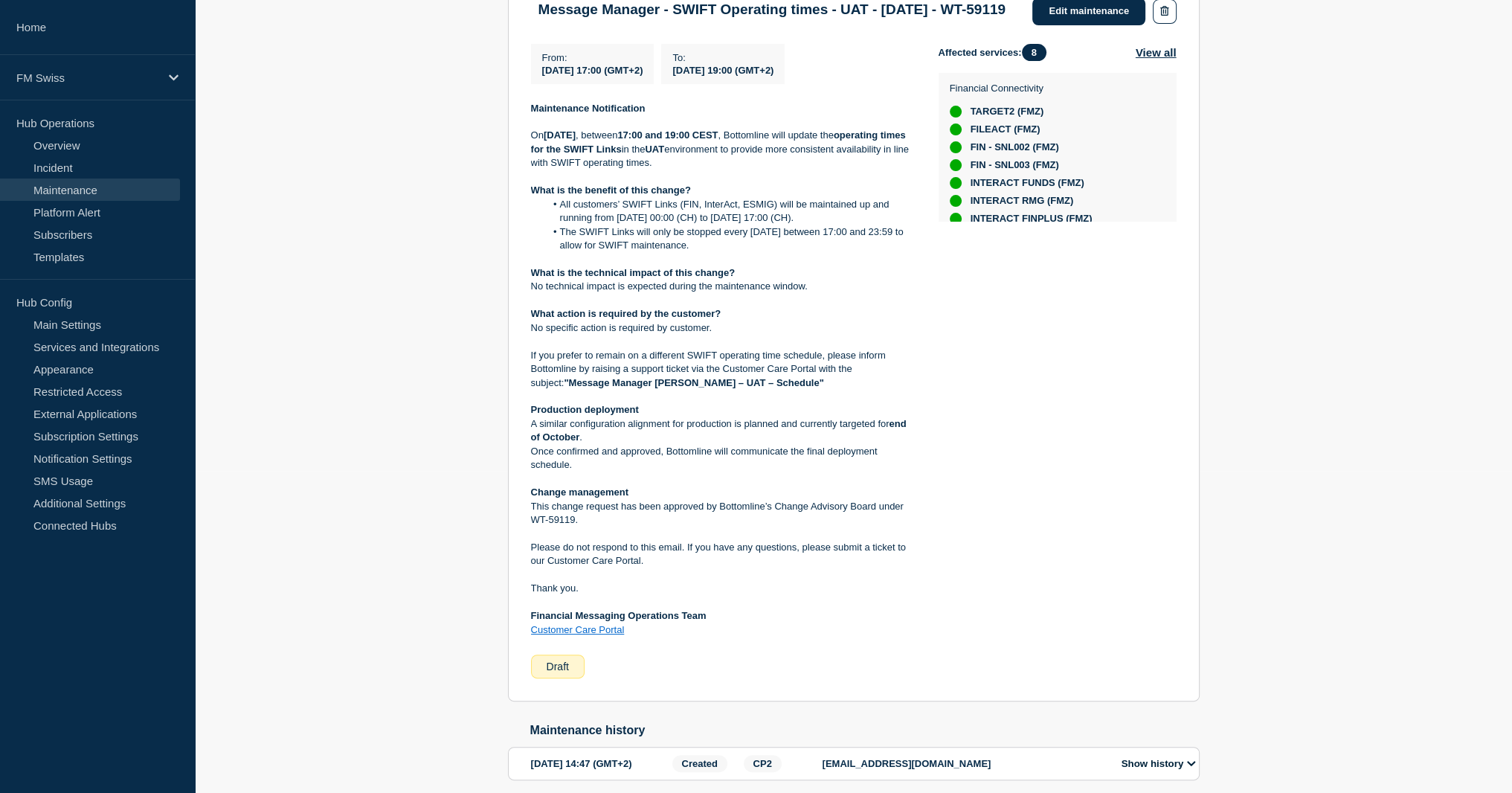
scroll to position [297, 0]
